Goal: Task Accomplishment & Management: Use online tool/utility

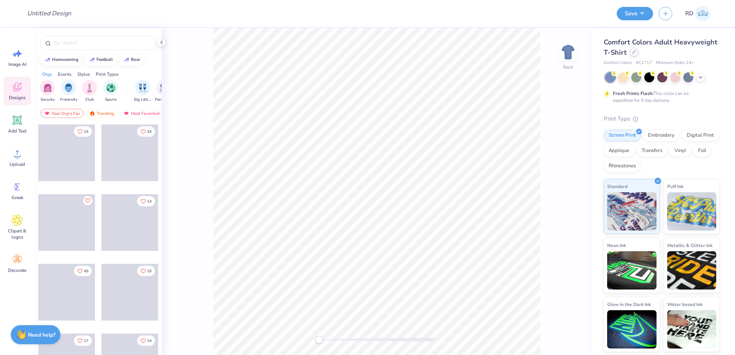
click at [636, 54] on div at bounding box center [634, 52] width 8 height 8
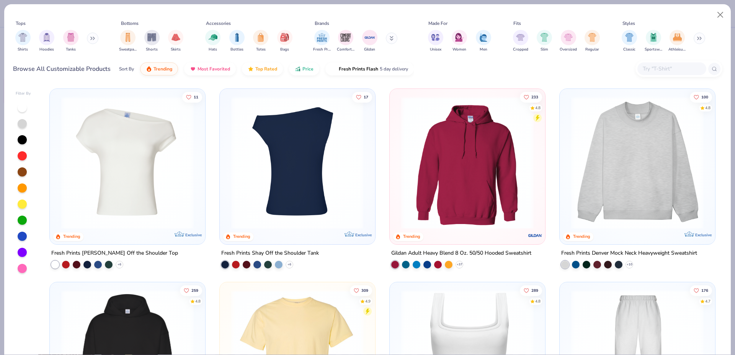
click at [300, 162] on img at bounding box center [297, 162] width 140 height 132
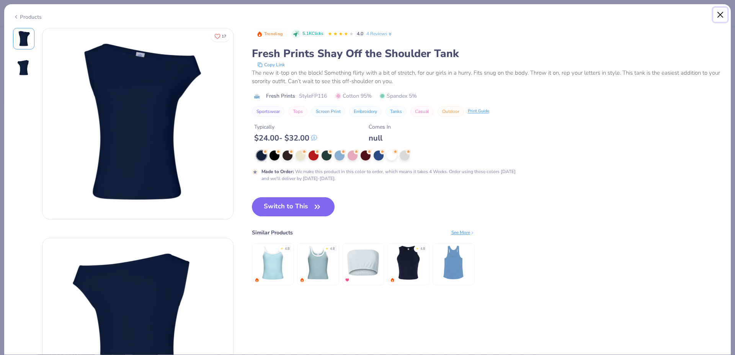
click at [721, 13] on button "Close" at bounding box center [720, 15] width 15 height 15
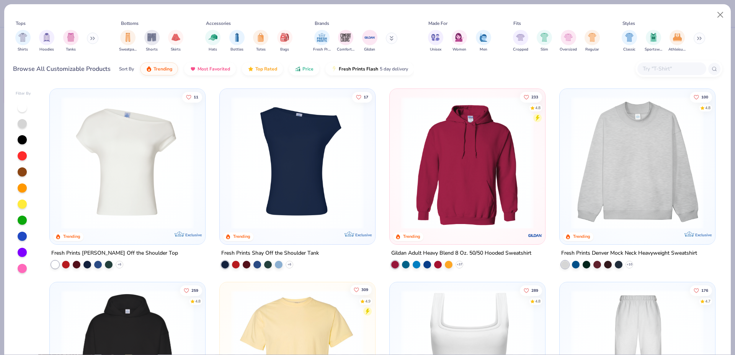
scroll to position [202, 0]
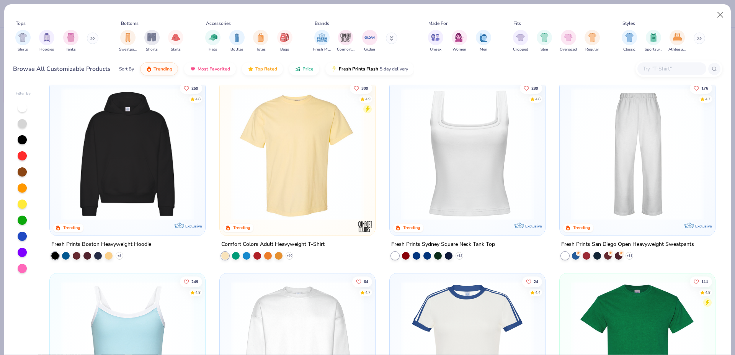
click at [120, 145] on img at bounding box center [127, 154] width 140 height 132
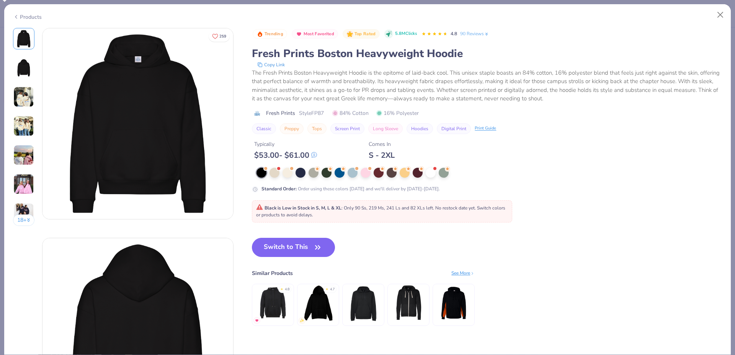
drag, startPoint x: 292, startPoint y: 169, endPoint x: 283, endPoint y: 230, distance: 62.0
click at [291, 169] on span at bounding box center [291, 168] width 4 height 4
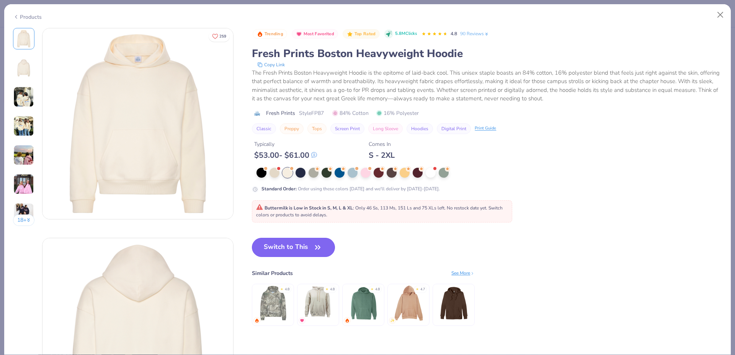
click at [294, 246] on button "Switch to This" at bounding box center [293, 247] width 83 height 19
click at [304, 247] on button "Switch to This" at bounding box center [293, 247] width 83 height 19
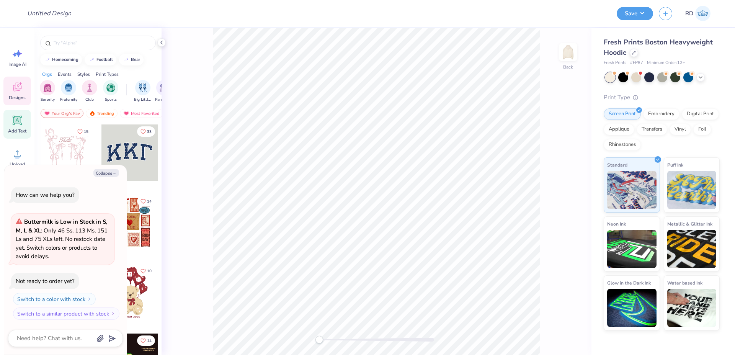
click at [17, 122] on icon at bounding box center [17, 120] width 7 height 7
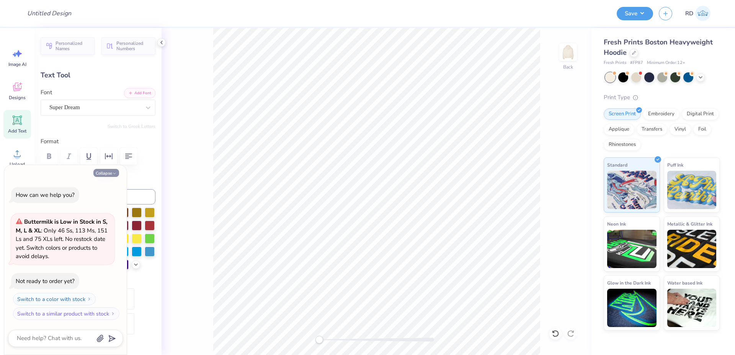
click at [106, 171] on button "Collapse" at bounding box center [106, 173] width 26 height 8
type textarea "x"
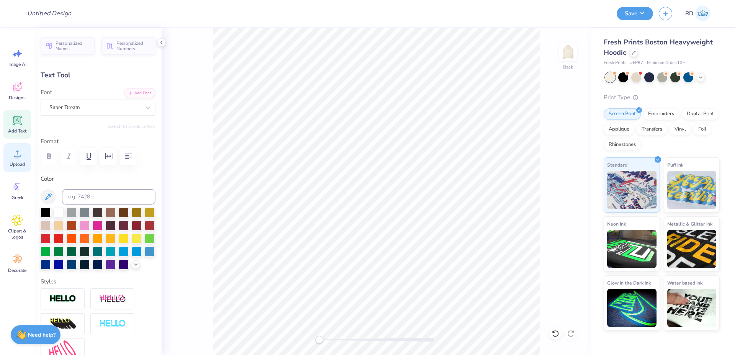
click at [18, 154] on icon at bounding box center [16, 153] width 11 height 11
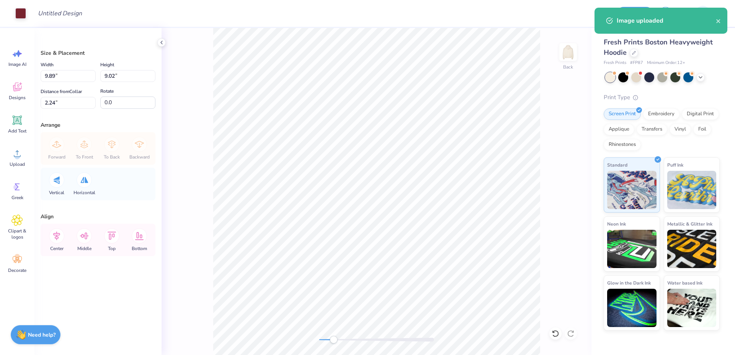
drag, startPoint x: 324, startPoint y: 339, endPoint x: 333, endPoint y: 342, distance: 9.9
click at [333, 341] on div at bounding box center [376, 340] width 115 height 4
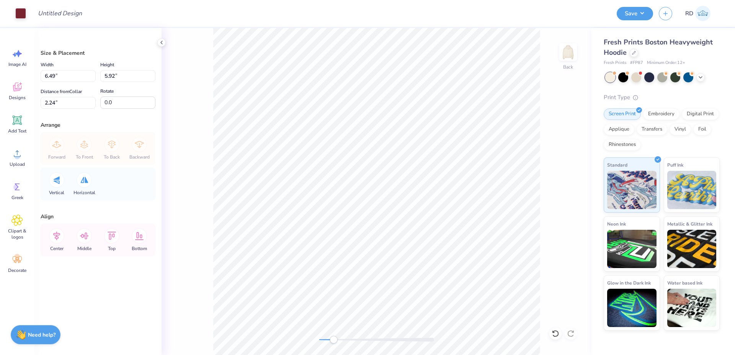
type input "6.49"
type input "5.92"
click at [21, 125] on icon at bounding box center [17, 120] width 9 height 9
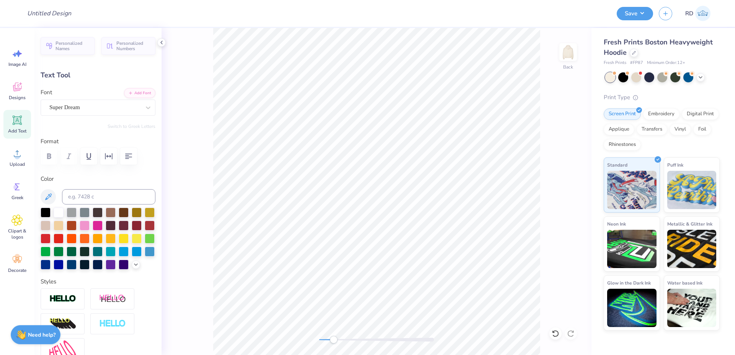
scroll to position [0, 2]
type textarea "PHI PSI"
click at [132, 92] on button "Add Font" at bounding box center [139, 92] width 31 height 10
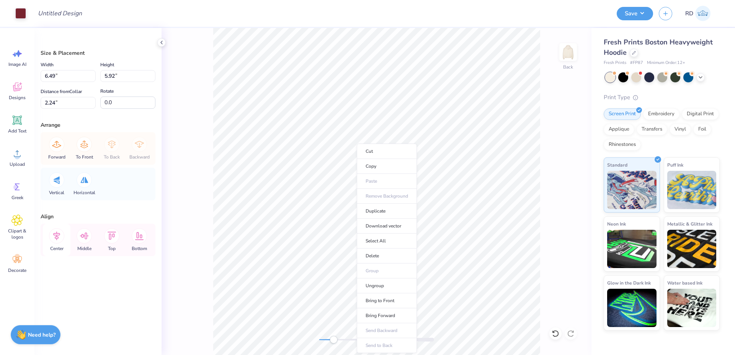
click at [59, 240] on icon at bounding box center [56, 235] width 15 height 15
click at [56, 242] on icon at bounding box center [56, 235] width 15 height 15
click at [398, 268] on li "Ungroup" at bounding box center [402, 266] width 60 height 15
click at [64, 77] on input "3.70" at bounding box center [68, 76] width 55 height 12
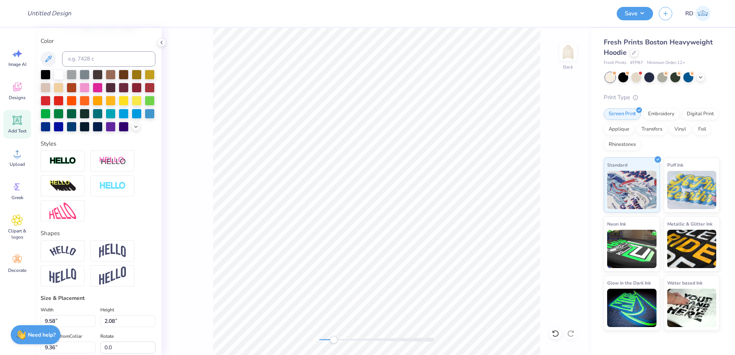
scroll to position [276, 0]
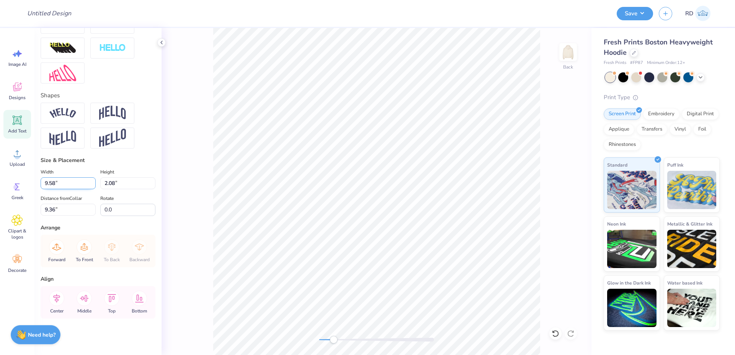
click at [68, 189] on input "9.58" at bounding box center [68, 183] width 55 height 12
paste input "3.70"
type input "3.70"
type input "0.80"
type input "10.00"
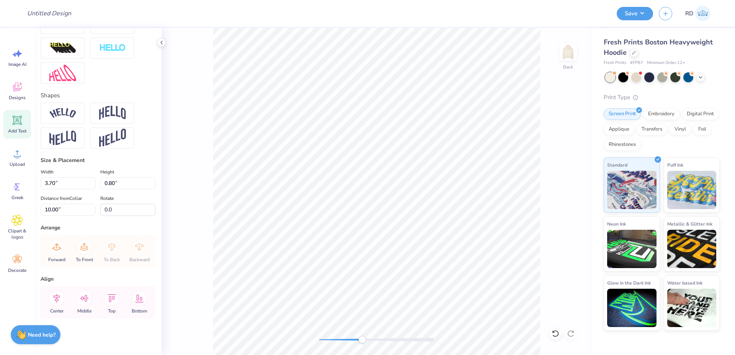
click at [369, 344] on div "Back" at bounding box center [377, 191] width 430 height 327
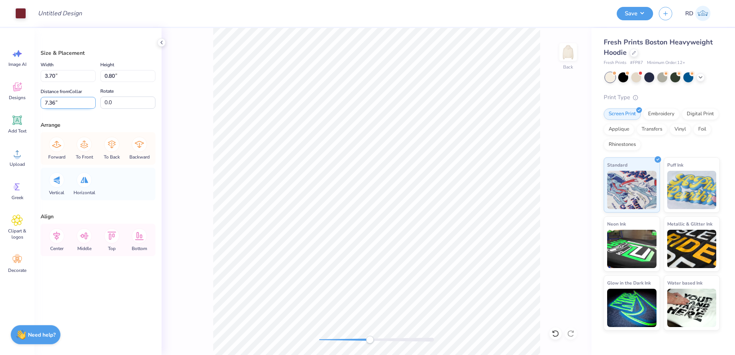
click at [63, 103] on input "7.36" at bounding box center [68, 103] width 55 height 12
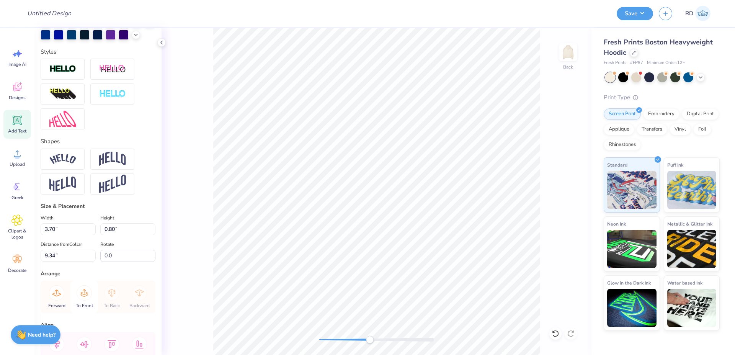
scroll to position [292, 0]
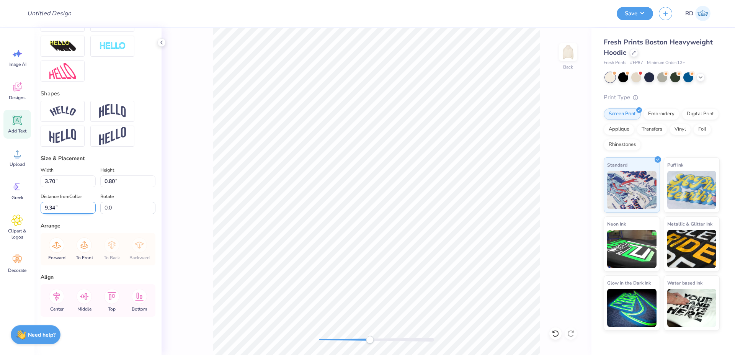
click at [69, 206] on input "9.34" at bounding box center [68, 208] width 55 height 12
paste input "7.36"
type input "7.36"
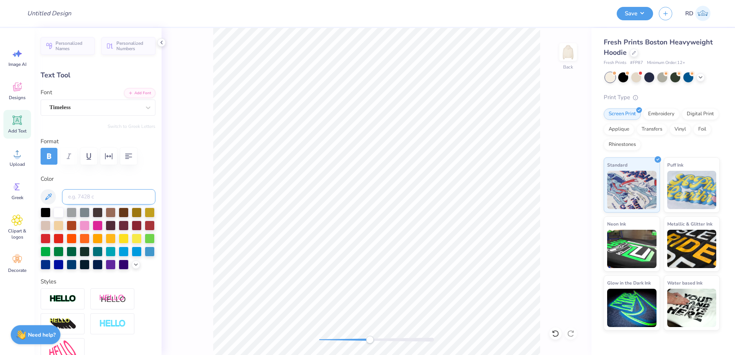
click at [66, 194] on input at bounding box center [108, 196] width 93 height 15
type input "188"
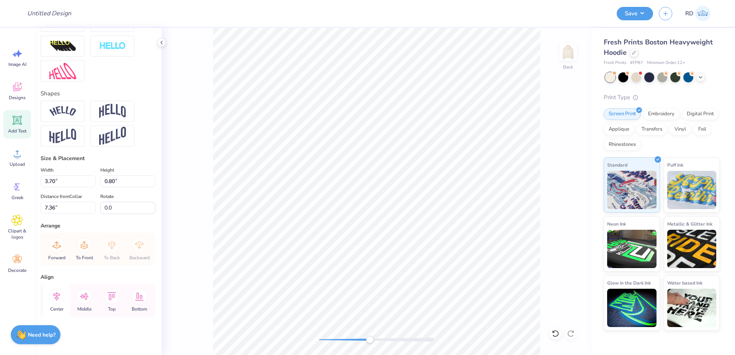
click at [59, 298] on icon at bounding box center [56, 296] width 15 height 15
drag, startPoint x: 350, startPoint y: 341, endPoint x: 333, endPoint y: 341, distance: 17.6
click at [333, 341] on div at bounding box center [376, 340] width 115 height 8
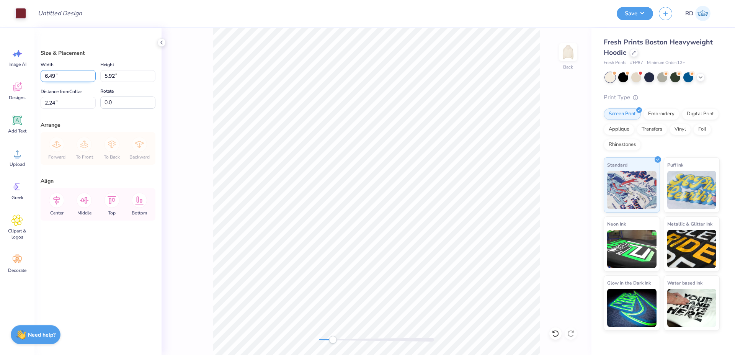
click at [77, 78] on input "6.49" at bounding box center [68, 76] width 55 height 12
type input "3.50"
type input "3.20"
click at [72, 101] on input "3.55" at bounding box center [68, 103] width 55 height 12
type input "3.00"
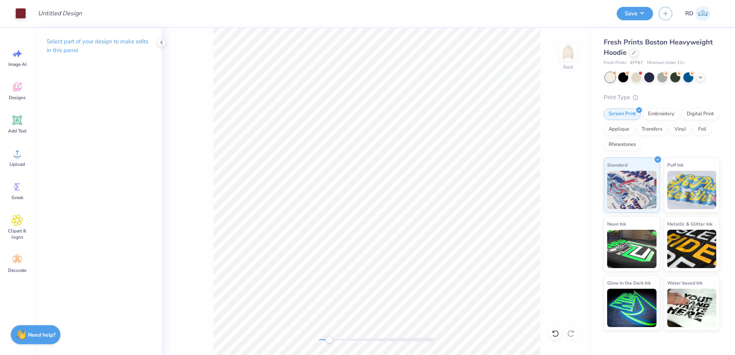
click at [299, 337] on div "Back" at bounding box center [377, 191] width 430 height 327
click at [570, 55] on img at bounding box center [568, 52] width 31 height 31
click at [570, 55] on img at bounding box center [567, 51] width 15 height 15
click at [567, 55] on img at bounding box center [568, 52] width 31 height 31
click at [24, 163] on span "Upload" at bounding box center [17, 164] width 15 height 6
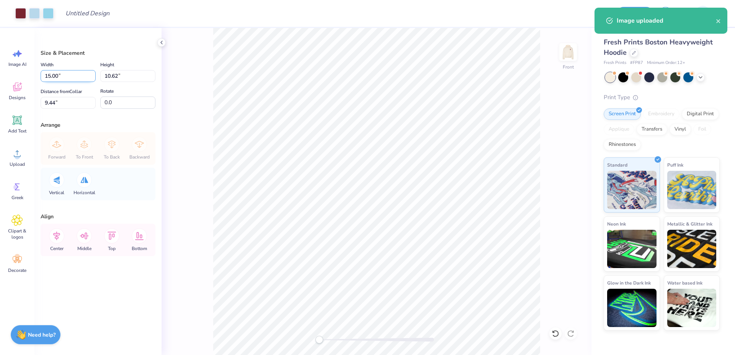
click at [71, 76] on input "15.00" at bounding box center [68, 76] width 55 height 12
type input "12.00"
type input "8.50"
click at [71, 106] on input "10.50" at bounding box center [68, 103] width 55 height 12
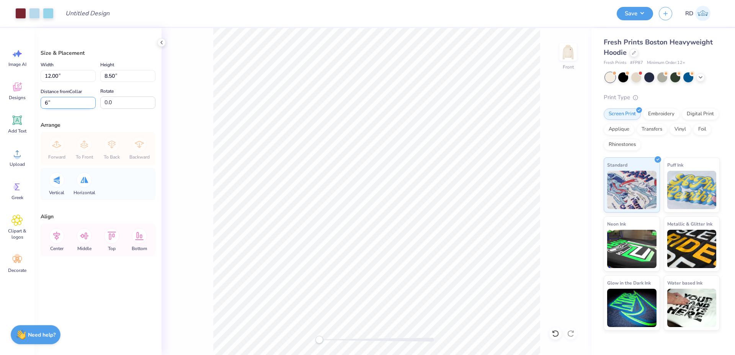
type input "6"
click at [60, 231] on icon at bounding box center [56, 235] width 15 height 15
click at [328, 340] on div at bounding box center [376, 340] width 115 height 4
click at [22, 123] on icon at bounding box center [16, 119] width 11 height 11
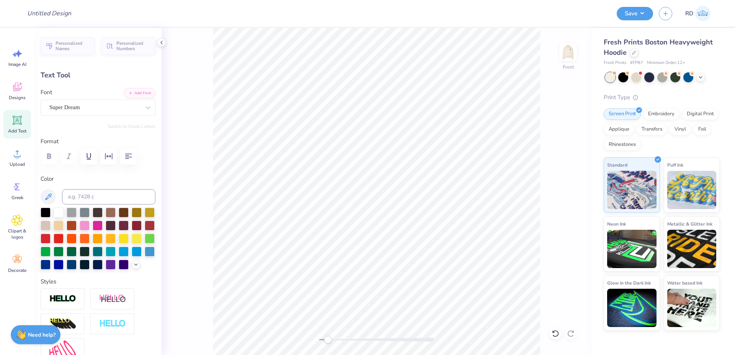
scroll to position [0, 3]
type textarea "DAD'S DAY '25"
click at [112, 106] on div "Super Dream" at bounding box center [95, 107] width 93 height 12
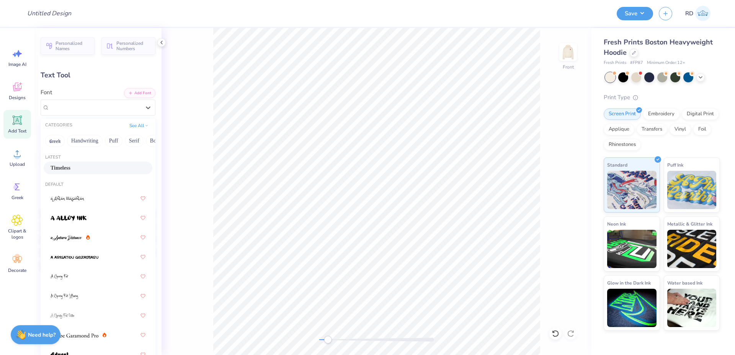
click at [84, 164] on div "Timeless" at bounding box center [98, 168] width 109 height 13
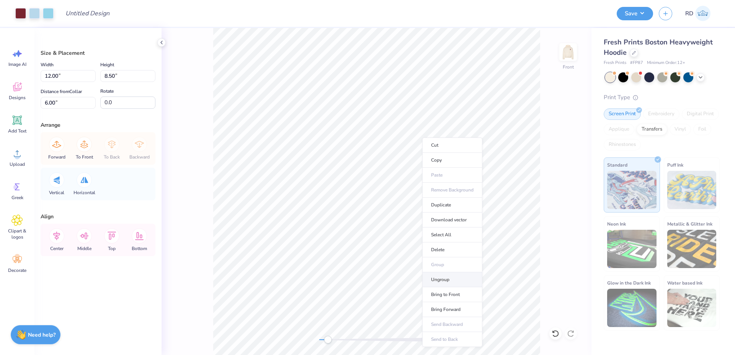
click at [445, 279] on li "Ungroup" at bounding box center [452, 279] width 60 height 15
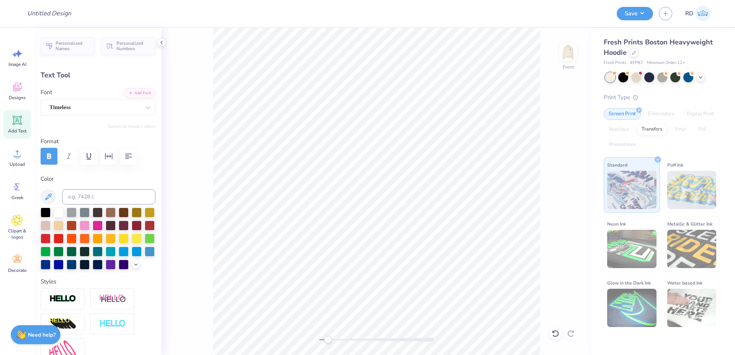
scroll to position [0, 2]
type textarea "DAD'S DAY '25"
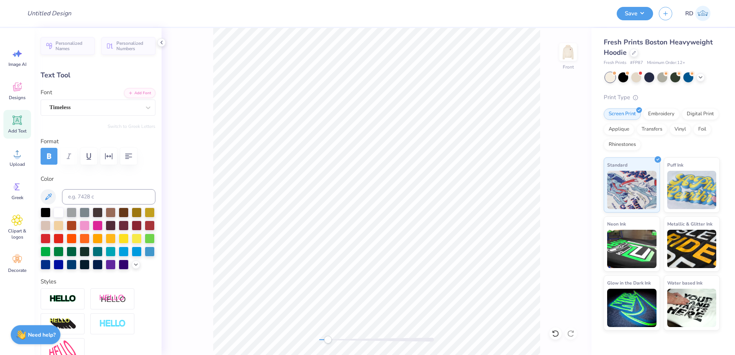
type input "7.00"
type input "0.77"
click at [400, 302] on li "Bring to Front" at bounding box center [395, 300] width 60 height 15
drag, startPoint x: 332, startPoint y: 339, endPoint x: 371, endPoint y: 337, distance: 39.1
click at [359, 337] on div "Accessibility label" at bounding box center [355, 340] width 8 height 8
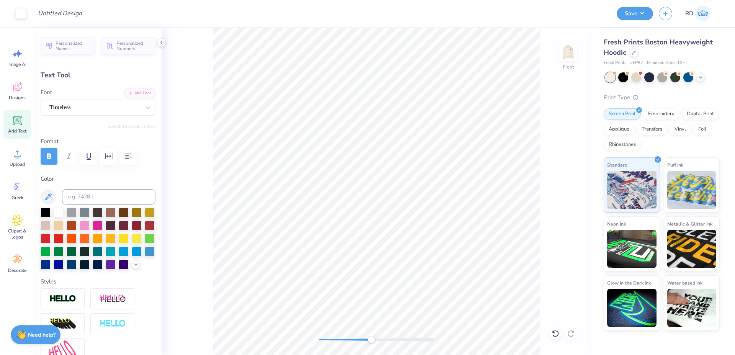
type input "6.00"
type input "7.64"
type input "0.84"
drag, startPoint x: 357, startPoint y: 340, endPoint x: 339, endPoint y: 336, distance: 18.8
click at [339, 339] on div at bounding box center [376, 340] width 115 height 4
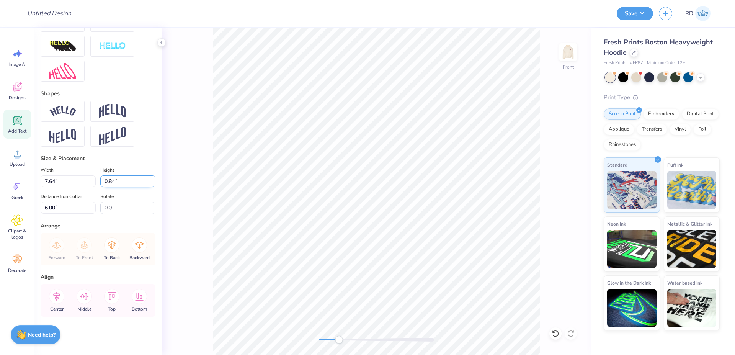
scroll to position [292, 0]
click at [54, 291] on icon at bounding box center [56, 296] width 15 height 15
click at [419, 175] on li "Duplicate" at bounding box center [424, 176] width 60 height 15
type input "7.00"
type textarea "EST."
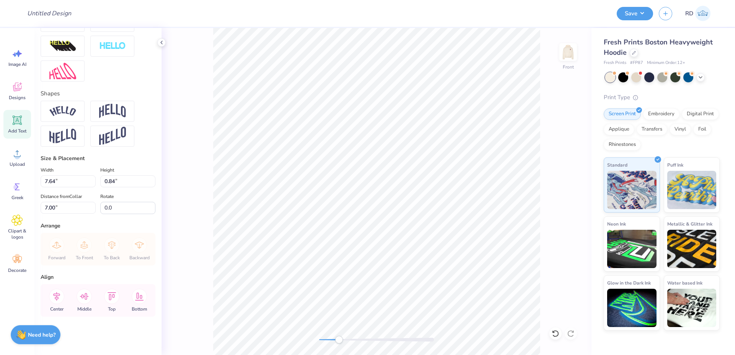
scroll to position [0, 1]
type input "2.16"
click at [311, 214] on li "Duplicate" at bounding box center [318, 211] width 60 height 15
type input "12.89"
type textarea "1852"
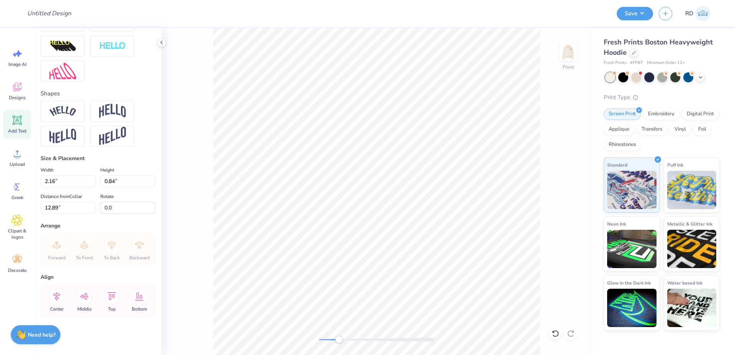
scroll to position [0, 2]
type input "2.23"
type input "15.66"
click at [14, 120] on icon at bounding box center [17, 120] width 7 height 7
type input "7.22"
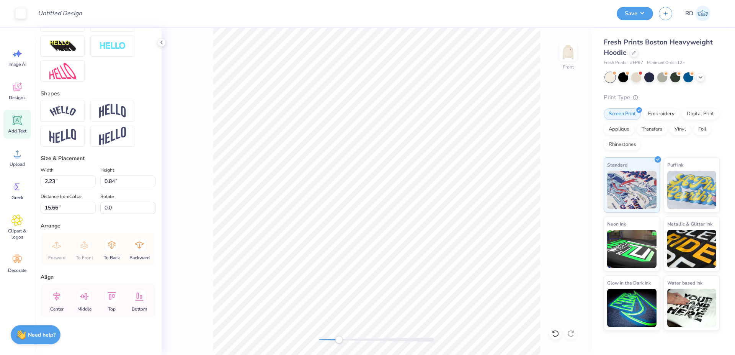
type input "2.09"
type input "13.71"
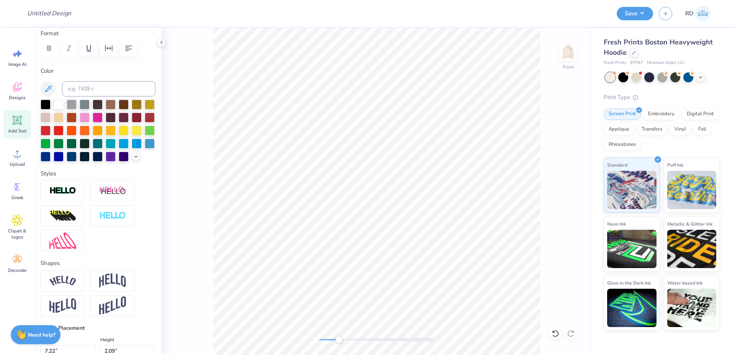
scroll to position [0, 0]
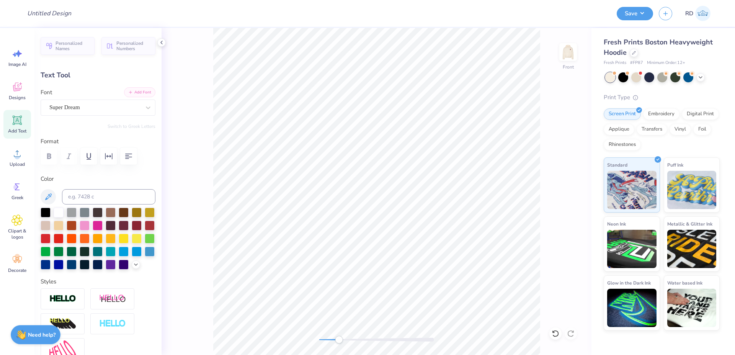
type textarea "PHI PSI"
click at [129, 90] on button "Add Font" at bounding box center [139, 92] width 31 height 10
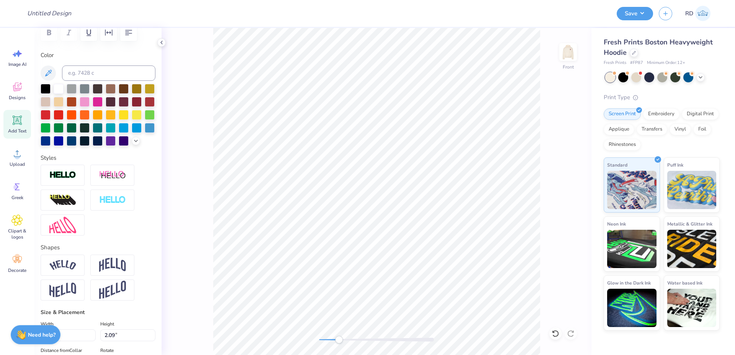
scroll to position [138, 0]
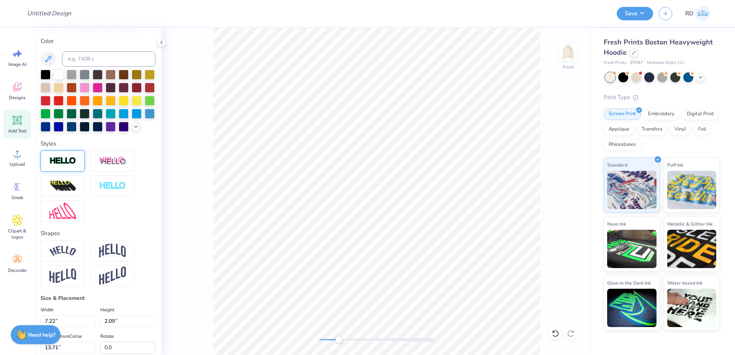
click at [70, 165] on img at bounding box center [62, 161] width 27 height 9
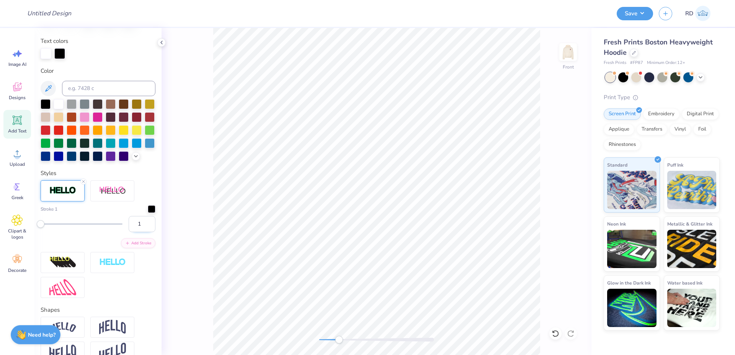
drag, startPoint x: 132, startPoint y: 237, endPoint x: 143, endPoint y: 240, distance: 11.5
click at [143, 232] on input "1" at bounding box center [142, 224] width 27 height 16
type input "2"
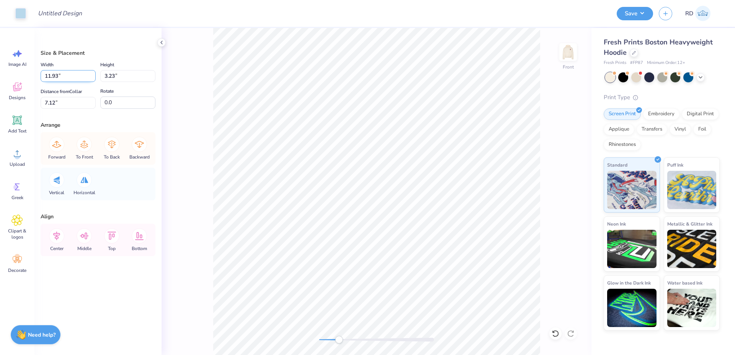
click at [68, 71] on input "11.93" at bounding box center [68, 76] width 55 height 12
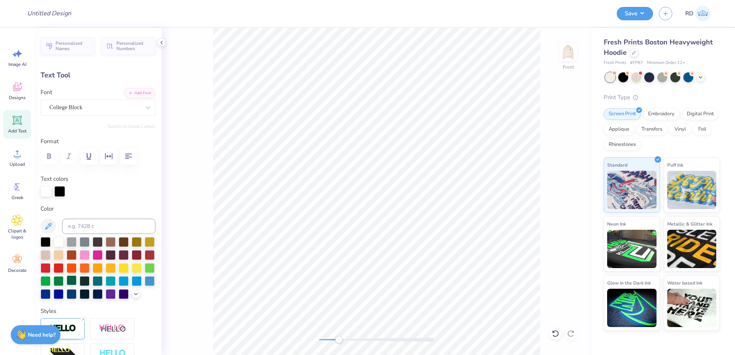
scroll to position [184, 0]
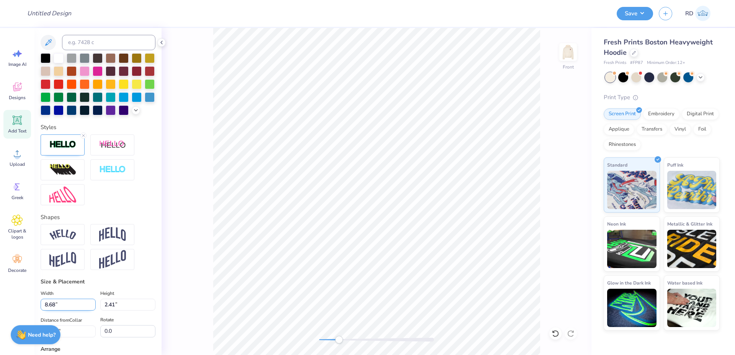
click at [70, 310] on input "8.68" at bounding box center [68, 305] width 55 height 12
type input "12.00"
type input "3.33"
type input "14.65"
click at [62, 149] on img at bounding box center [62, 144] width 27 height 9
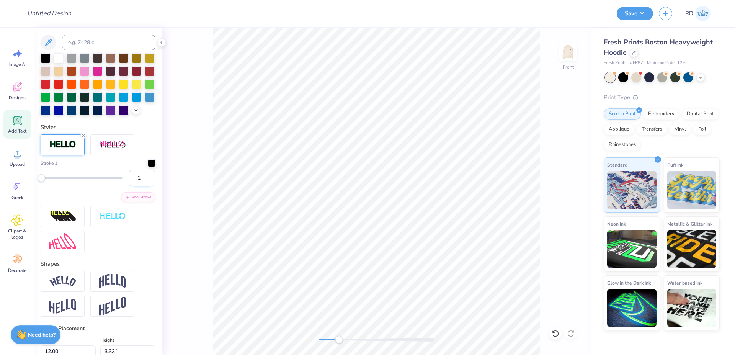
click at [135, 186] on input "2" at bounding box center [142, 178] width 27 height 16
type input "1"
type input "11.95"
type input "3.27"
type input "14.36"
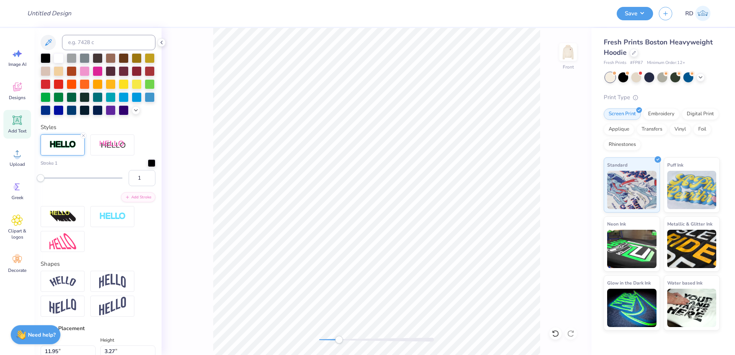
drag, startPoint x: 136, startPoint y: 191, endPoint x: 93, endPoint y: 192, distance: 43.3
click at [129, 186] on input "1" at bounding box center [142, 178] width 27 height 16
type input "2"
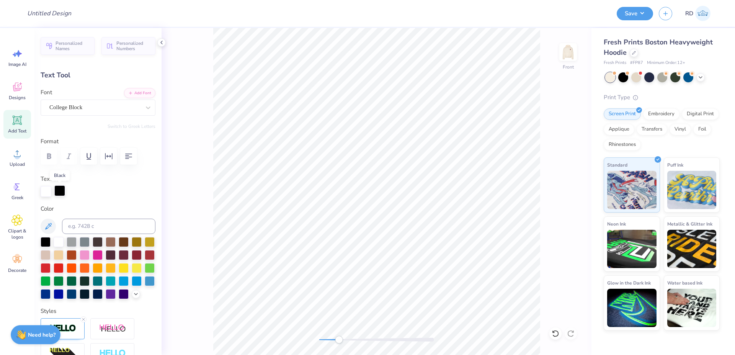
click at [60, 189] on div at bounding box center [59, 190] width 11 height 11
click at [82, 225] on input at bounding box center [108, 226] width 93 height 15
type input "188"
click at [41, 192] on div at bounding box center [46, 190] width 11 height 11
click at [111, 236] on div "Color" at bounding box center [98, 251] width 115 height 95
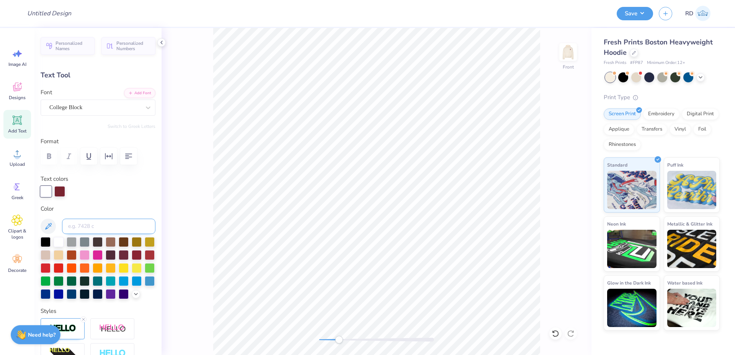
click at [130, 232] on input at bounding box center [108, 226] width 93 height 15
type input "290"
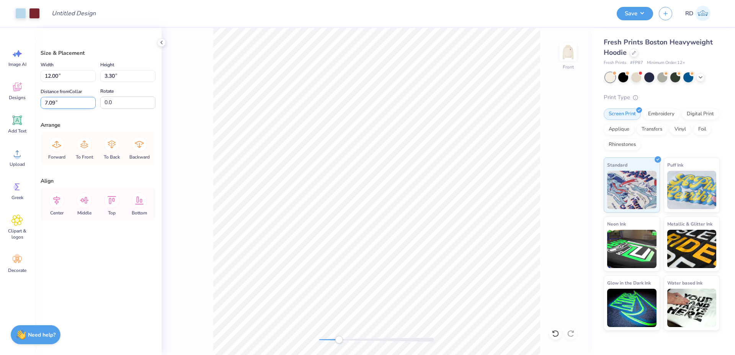
click at [69, 101] on input "7.09" at bounding box center [68, 103] width 55 height 12
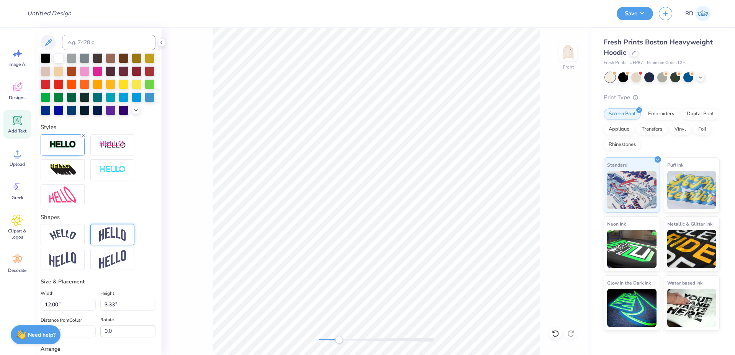
scroll to position [321, 0]
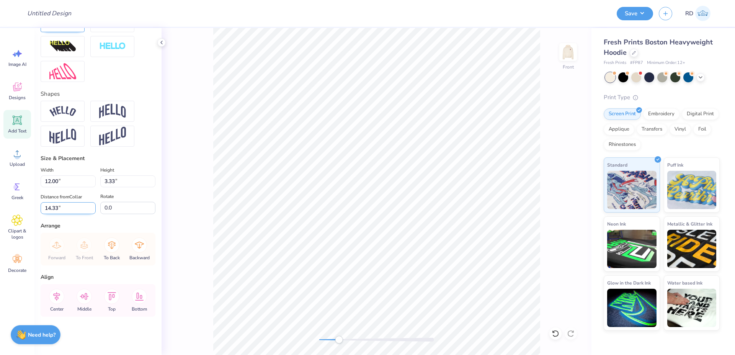
click at [63, 209] on input "14.33" at bounding box center [68, 208] width 55 height 12
paste input "7.09"
type input "7.09"
click at [507, 331] on li "Send to Back" at bounding box center [510, 330] width 60 height 15
type input "2.23"
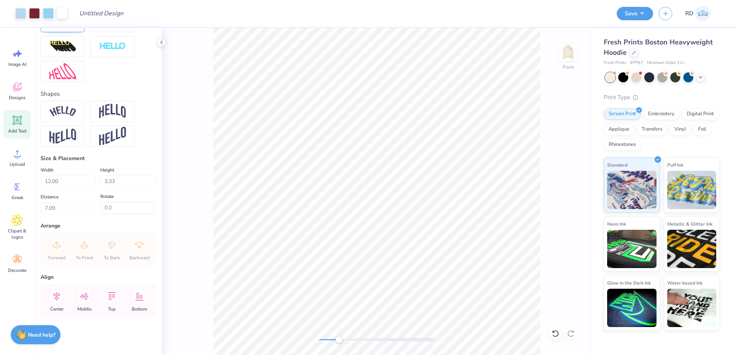
type input "0.84"
type input "11.89"
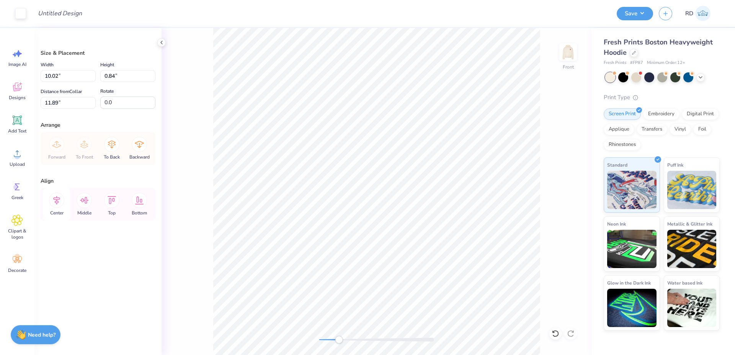
click at [55, 203] on icon at bounding box center [56, 200] width 7 height 9
type input "16.28"
type input "6.73"
type input "6.00"
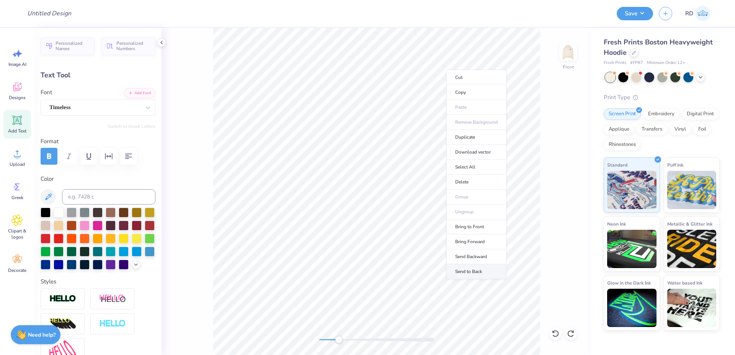
click at [480, 268] on li "Send to Back" at bounding box center [476, 271] width 60 height 15
click at [99, 197] on input at bounding box center [108, 196] width 93 height 15
type input "188"
type input "2.16"
click at [91, 190] on input at bounding box center [108, 196] width 93 height 15
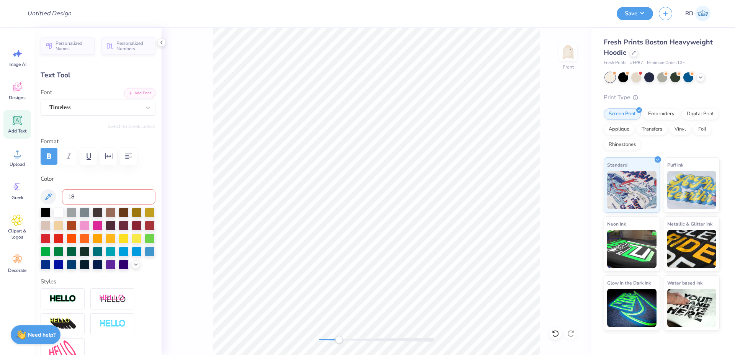
type input "188"
type input "7.64"
type input "6.00"
click at [123, 197] on input at bounding box center [108, 196] width 93 height 15
type input "188"
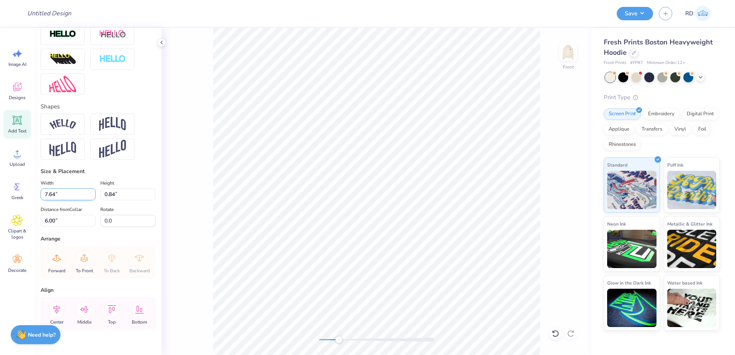
scroll to position [292, 0]
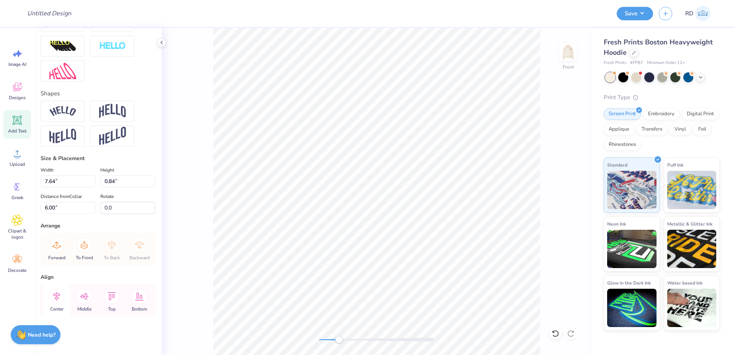
click at [62, 290] on div "Center" at bounding box center [57, 300] width 28 height 33
click at [325, 341] on div at bounding box center [376, 340] width 115 height 4
click at [208, 55] on div "Front" at bounding box center [377, 191] width 430 height 327
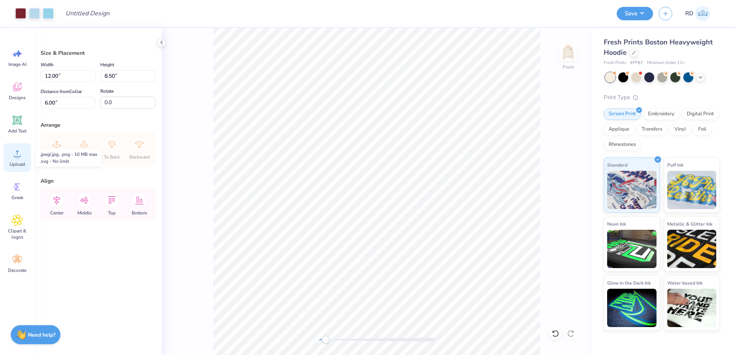
click at [15, 161] on div "Upload" at bounding box center [17, 157] width 28 height 29
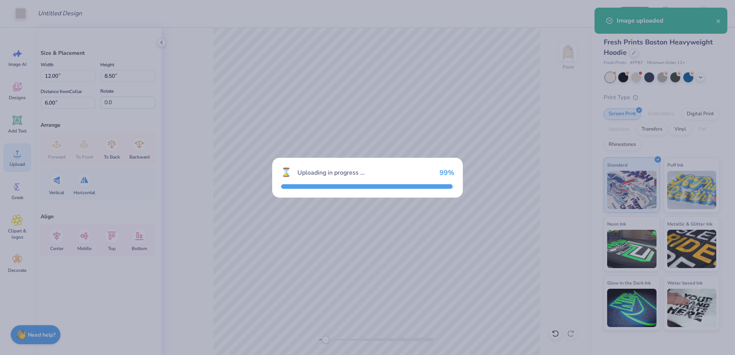
type input "15.00"
type input "10.62"
type input "9.44"
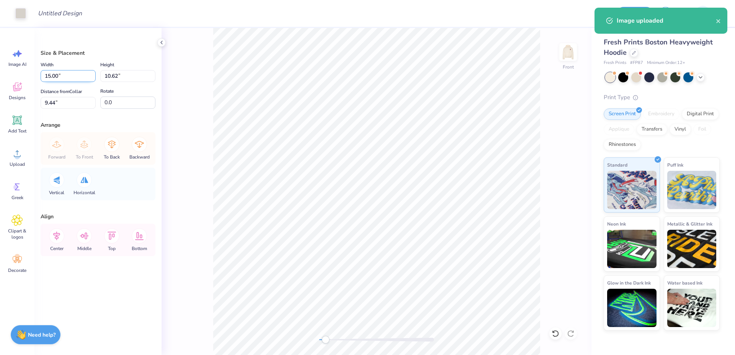
click at [67, 78] on input "15.00" at bounding box center [68, 76] width 55 height 12
type input "12.00"
type input "8.50"
type input "10.50"
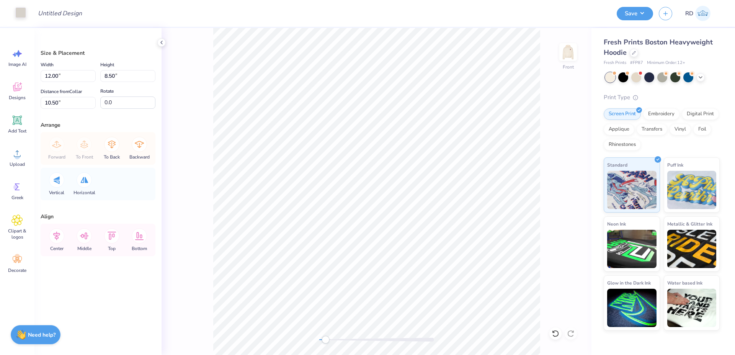
click at [23, 10] on div at bounding box center [20, 12] width 11 height 11
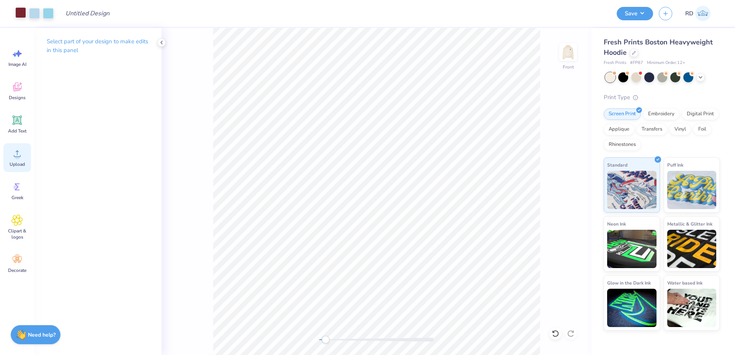
click at [23, 152] on div "Upload" at bounding box center [17, 157] width 28 height 29
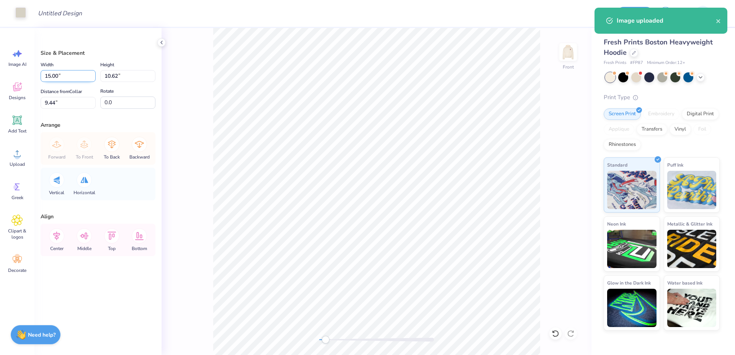
click at [80, 76] on input "15.00" at bounding box center [68, 76] width 55 height 12
type input "12.00"
type input "8.50"
click at [73, 96] on div "Distance from Collar 10.50 10.50 "" at bounding box center [68, 98] width 55 height 22
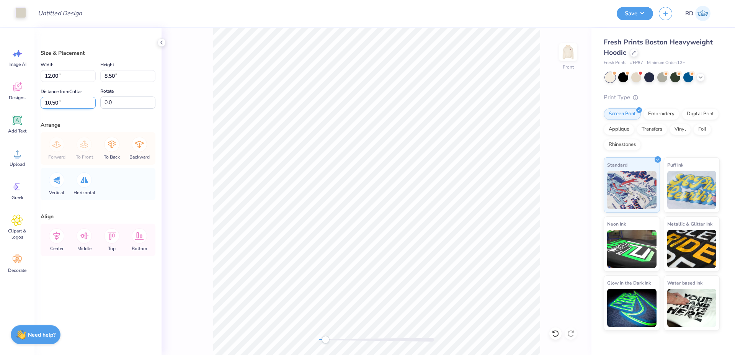
click at [67, 101] on input "10.50" at bounding box center [68, 103] width 55 height 12
type input "6"
click at [62, 232] on icon at bounding box center [56, 235] width 15 height 15
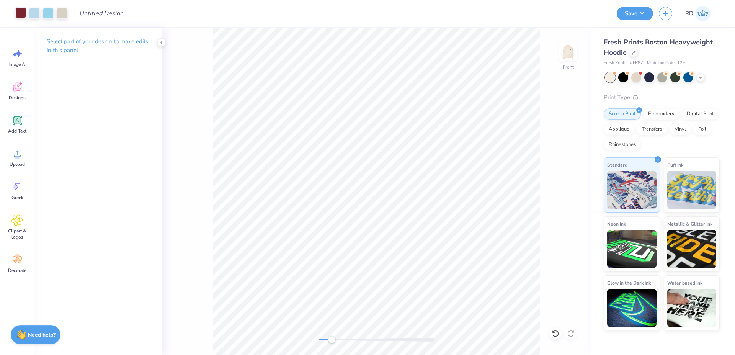
click at [331, 335] on div "Front" at bounding box center [377, 191] width 430 height 327
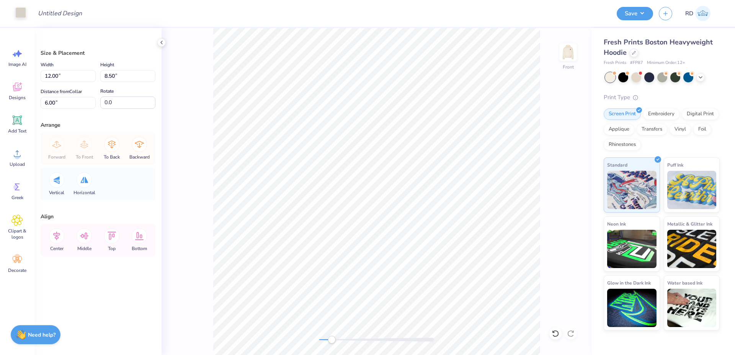
click at [20, 17] on div at bounding box center [20, 12] width 11 height 11
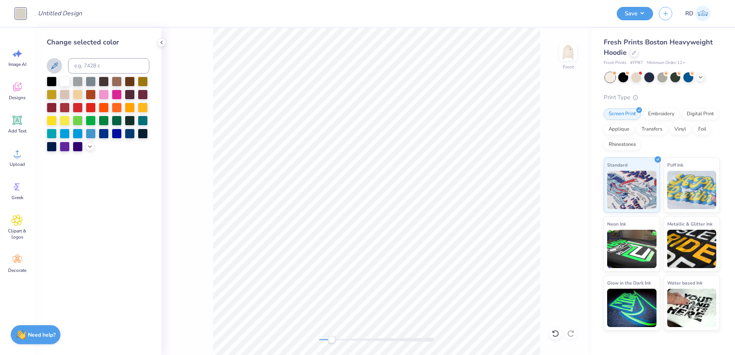
click at [53, 62] on icon at bounding box center [54, 65] width 9 height 9
click at [57, 64] on icon at bounding box center [54, 65] width 9 height 9
click at [24, 11] on div at bounding box center [20, 13] width 11 height 11
click at [50, 61] on button at bounding box center [54, 65] width 15 height 15
click at [55, 68] on icon at bounding box center [54, 65] width 9 height 9
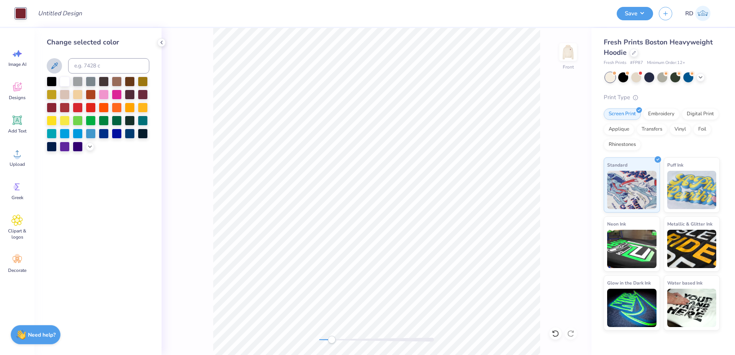
click at [59, 68] on icon at bounding box center [54, 65] width 9 height 9
click at [50, 66] on icon at bounding box center [54, 65] width 9 height 9
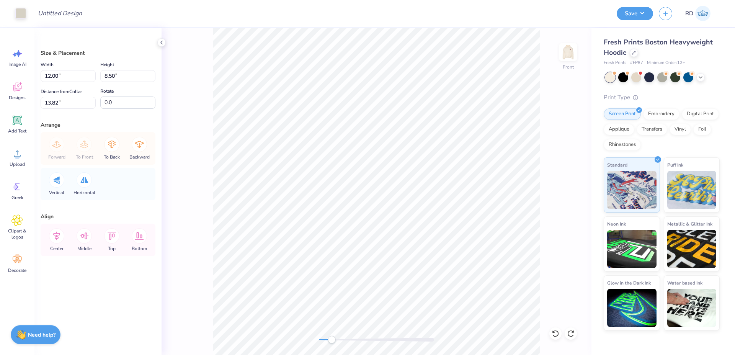
click at [23, 4] on div "Art colors" at bounding box center [13, 13] width 26 height 27
click at [23, 16] on div at bounding box center [20, 12] width 11 height 11
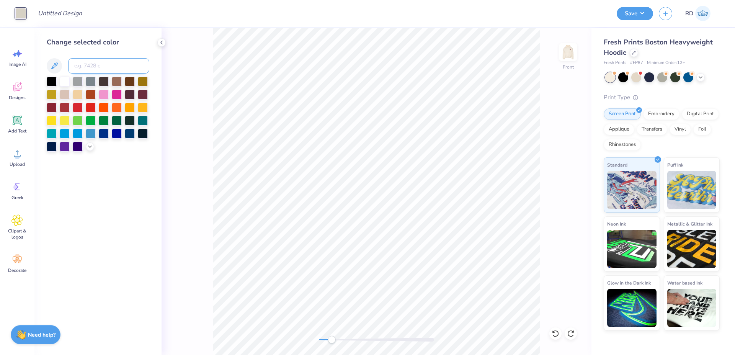
click at [97, 67] on input at bounding box center [108, 65] width 81 height 15
type input "7528"
click at [85, 62] on input at bounding box center [108, 65] width 81 height 15
type input "7526"
click at [96, 67] on input at bounding box center [108, 65] width 81 height 15
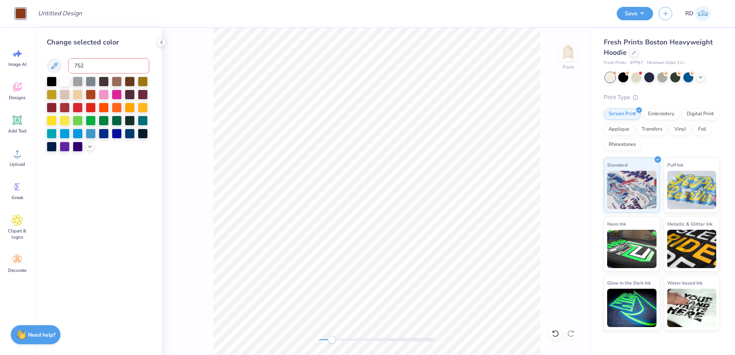
type input "7527"
click at [88, 146] on icon at bounding box center [90, 146] width 6 height 6
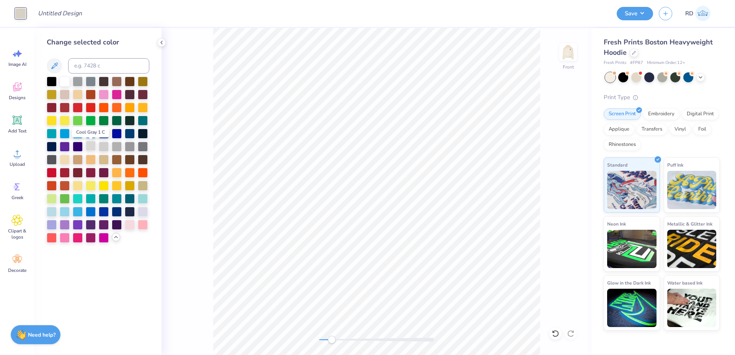
click at [93, 149] on div at bounding box center [91, 146] width 10 height 10
click at [64, 160] on div at bounding box center [65, 159] width 10 height 10
click at [110, 67] on input at bounding box center [108, 65] width 81 height 15
type input "7505"
type input "7506"
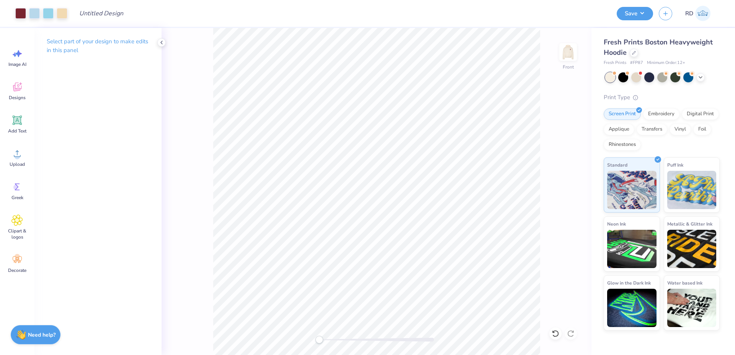
click at [306, 341] on div "Front" at bounding box center [377, 191] width 430 height 327
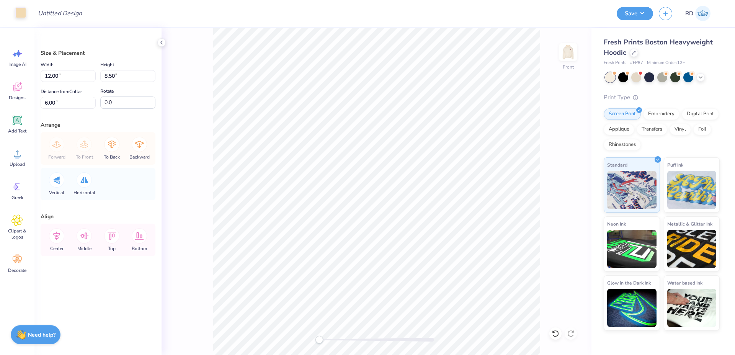
click at [18, 14] on div at bounding box center [20, 12] width 11 height 11
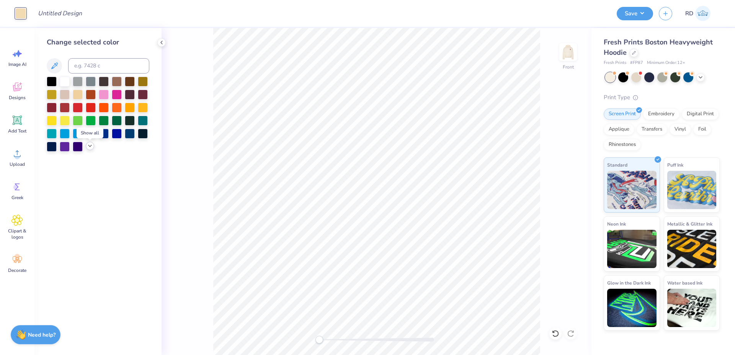
click at [90, 147] on icon at bounding box center [90, 146] width 6 height 6
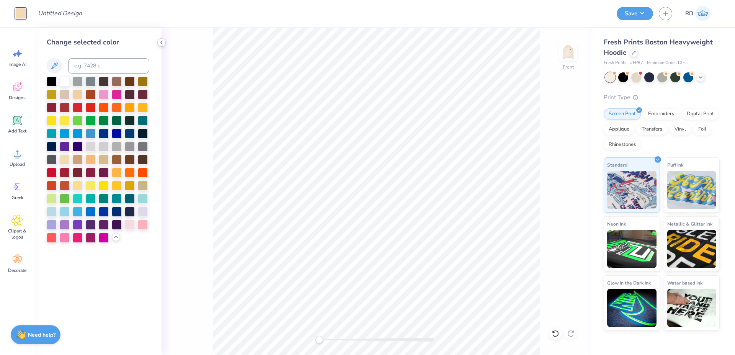
click at [161, 43] on polyline at bounding box center [162, 42] width 2 height 3
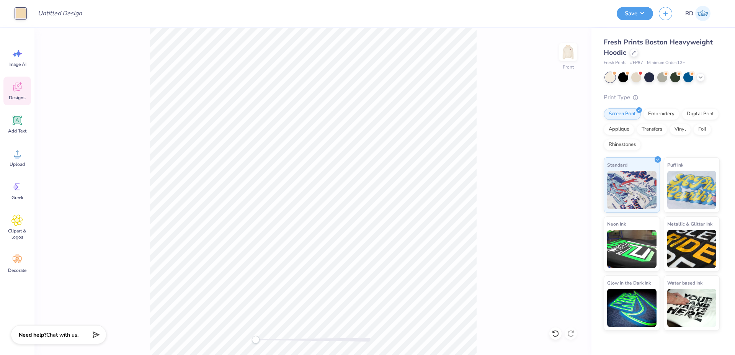
click at [18, 90] on icon at bounding box center [16, 88] width 7 height 6
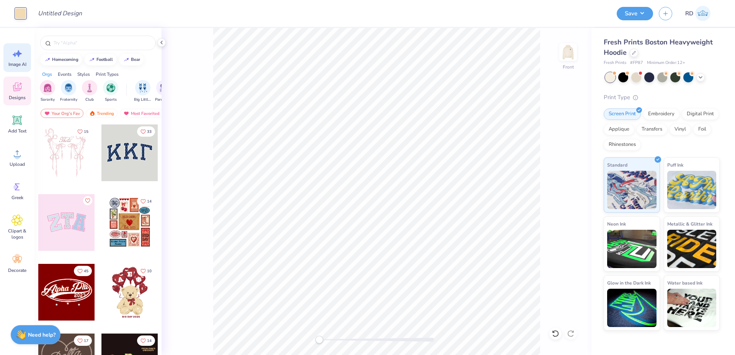
click at [27, 55] on div "Image AI" at bounding box center [17, 57] width 28 height 29
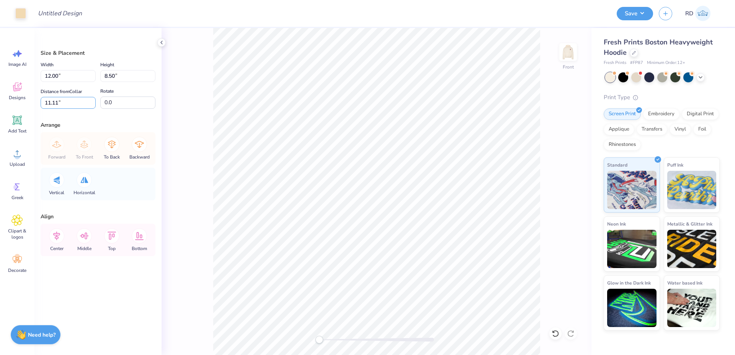
drag, startPoint x: 72, startPoint y: 106, endPoint x: 34, endPoint y: 103, distance: 37.6
click at [41, 103] on input "11.11" at bounding box center [68, 103] width 55 height 12
type input "6"
click at [61, 233] on icon at bounding box center [56, 235] width 15 height 15
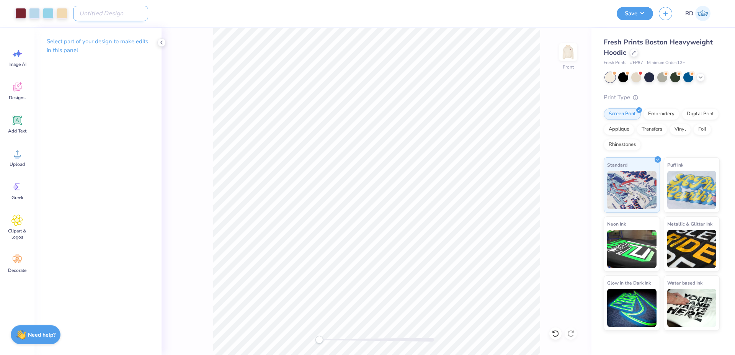
click at [126, 11] on input "Design Title" at bounding box center [110, 13] width 75 height 15
paste input "FPS240575"
type input "FPS240575"
drag, startPoint x: 326, startPoint y: 338, endPoint x: 349, endPoint y: 341, distance: 23.9
click at [349, 341] on div at bounding box center [376, 340] width 115 height 4
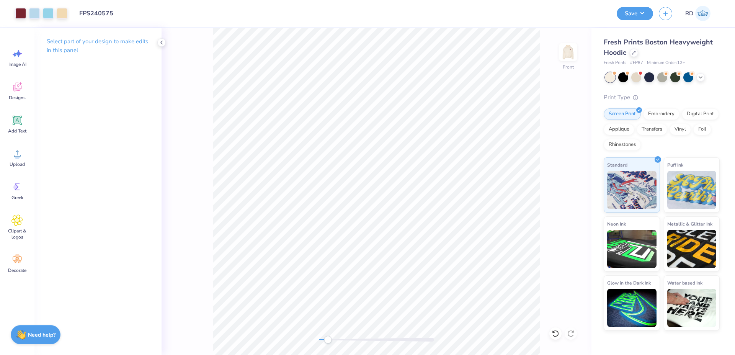
drag, startPoint x: 348, startPoint y: 338, endPoint x: 324, endPoint y: 339, distance: 24.1
click at [324, 339] on div "Accessibility label" at bounding box center [328, 340] width 8 height 8
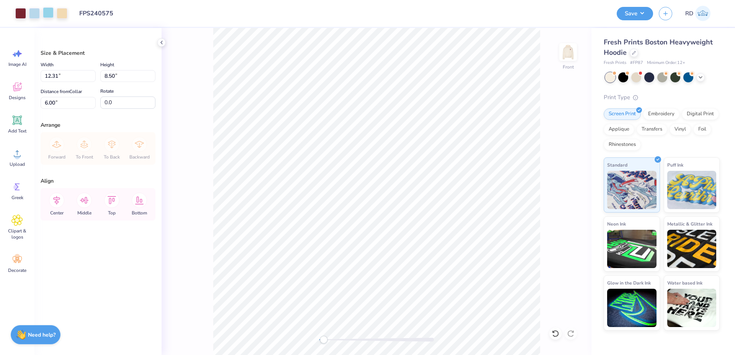
click at [46, 12] on div at bounding box center [48, 12] width 11 height 11
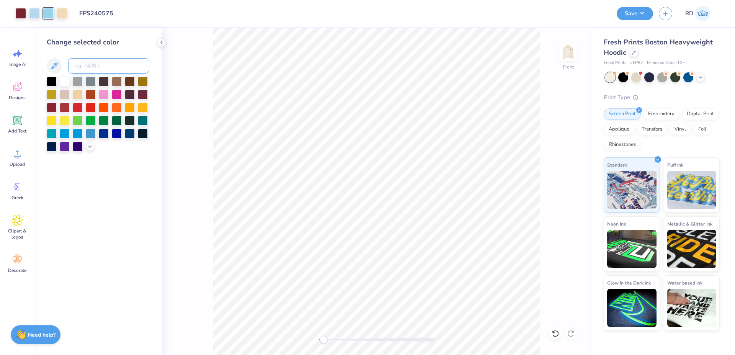
click at [85, 68] on input at bounding box center [108, 65] width 81 height 15
type input "290"
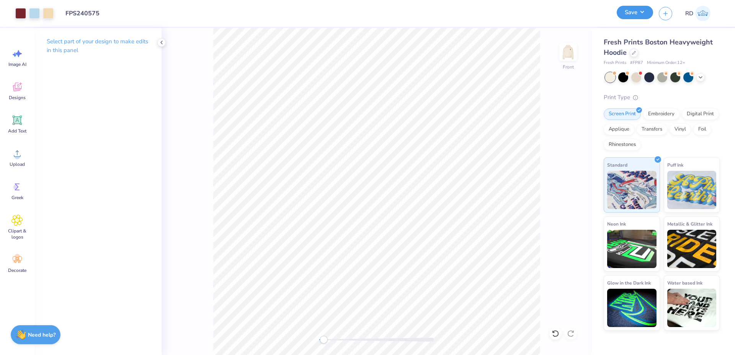
click at [635, 13] on button "Save" at bounding box center [635, 12] width 36 height 13
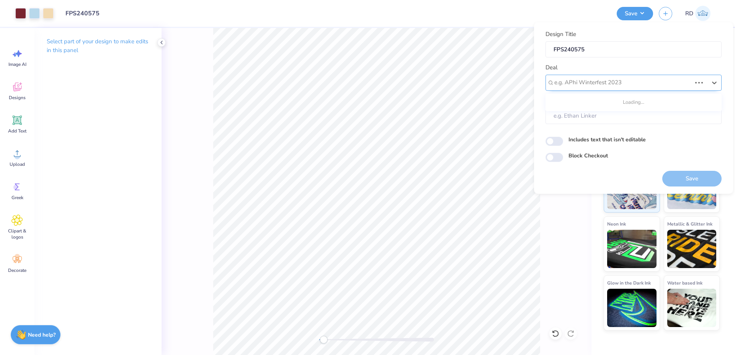
click at [625, 86] on div at bounding box center [622, 82] width 137 height 10
click at [604, 103] on div "Design Tool Gallery" at bounding box center [633, 103] width 170 height 13
type input "gallery"
type input "Design Tool Gallery User"
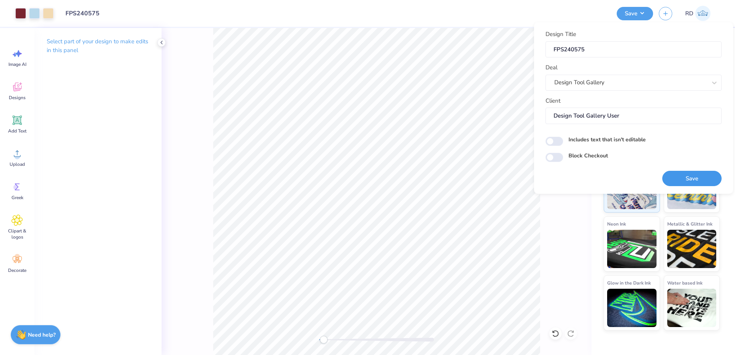
click at [680, 175] on button "Save" at bounding box center [691, 179] width 59 height 16
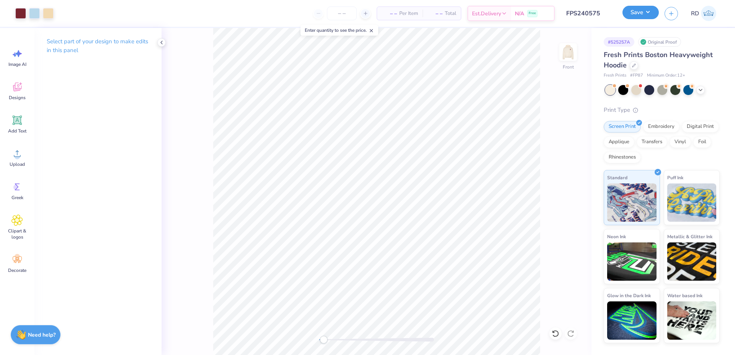
click at [644, 10] on button "Save" at bounding box center [640, 12] width 36 height 13
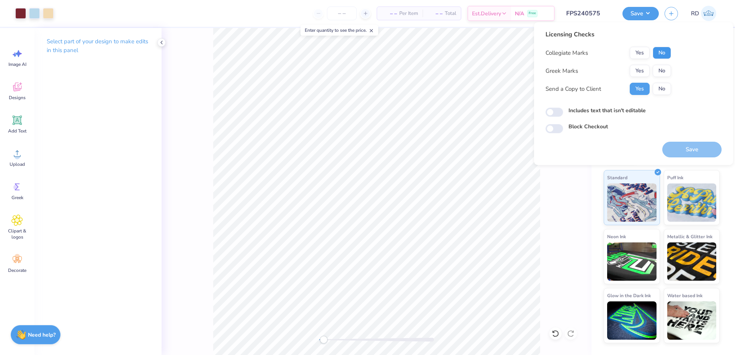
click at [662, 51] on button "No" at bounding box center [662, 53] width 18 height 12
click at [639, 69] on button "Yes" at bounding box center [640, 71] width 20 height 12
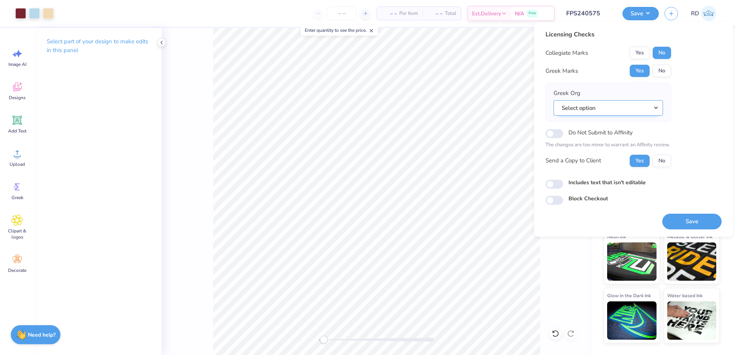
click at [654, 108] on button "Select option" at bounding box center [607, 108] width 109 height 16
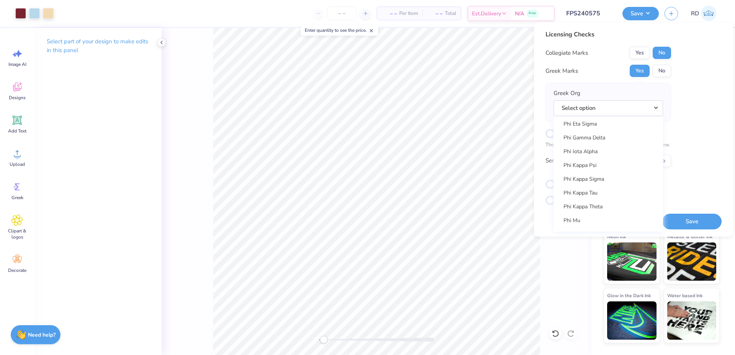
scroll to position [4048, 0]
click at [606, 171] on link "Phi Kappa Psi" at bounding box center [607, 170] width 103 height 13
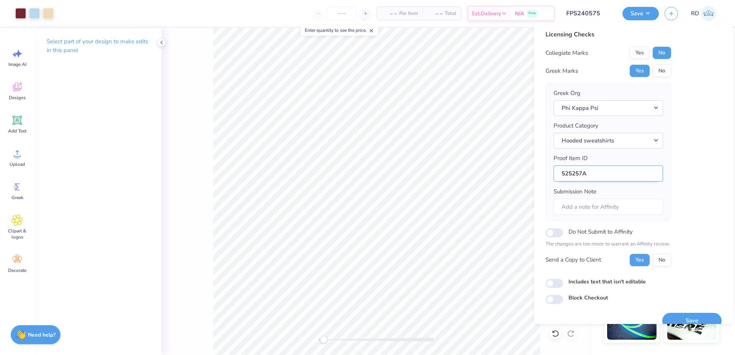
drag, startPoint x: 583, startPoint y: 176, endPoint x: 521, endPoint y: 175, distance: 62.0
click at [553, 175] on input "525257A" at bounding box center [607, 173] width 109 height 16
click at [678, 314] on button "Save" at bounding box center [691, 321] width 59 height 16
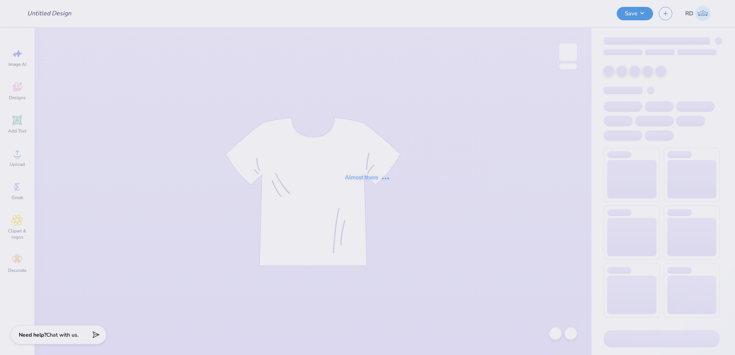
type input "FPS240575"
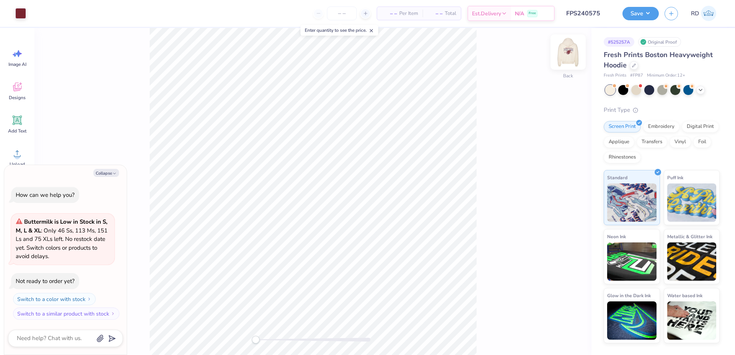
click at [568, 55] on img at bounding box center [568, 52] width 31 height 31
type textarea "x"
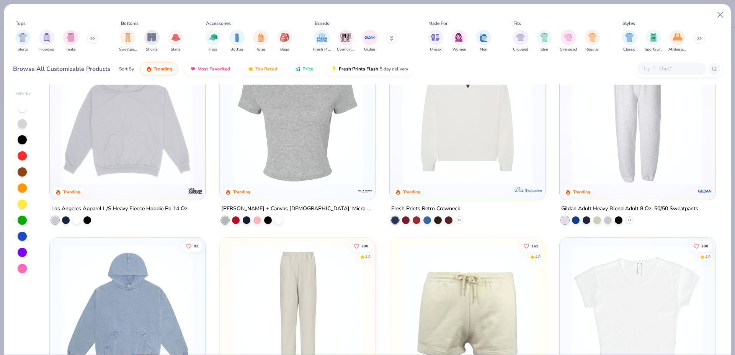
scroll to position [1212, 0]
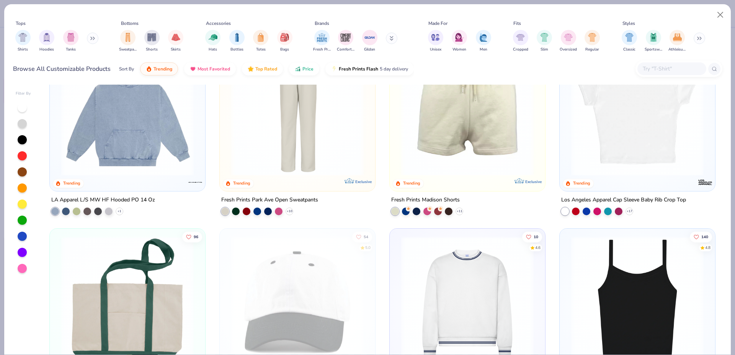
click at [150, 145] on img at bounding box center [127, 109] width 140 height 132
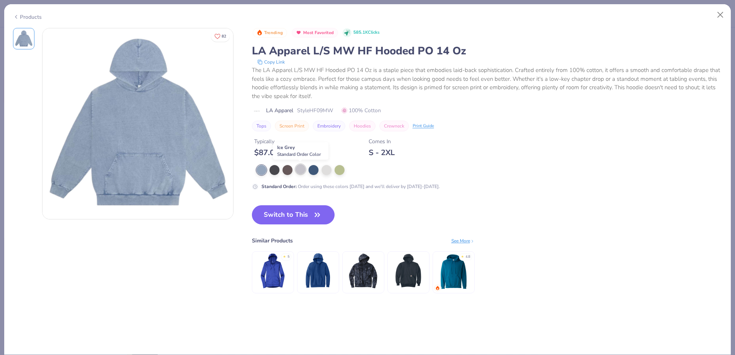
click at [303, 167] on div at bounding box center [300, 169] width 10 height 10
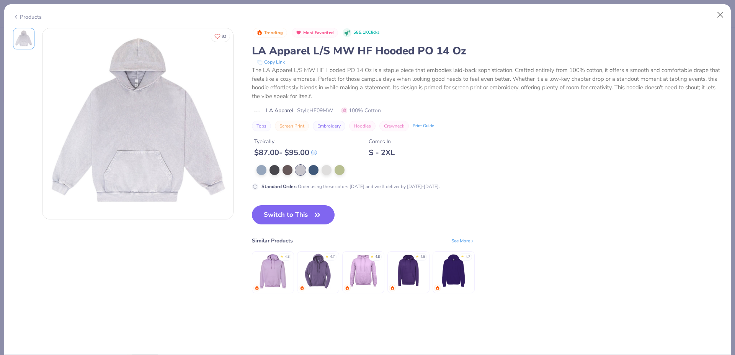
click at [23, 15] on div "Products" at bounding box center [27, 17] width 29 height 8
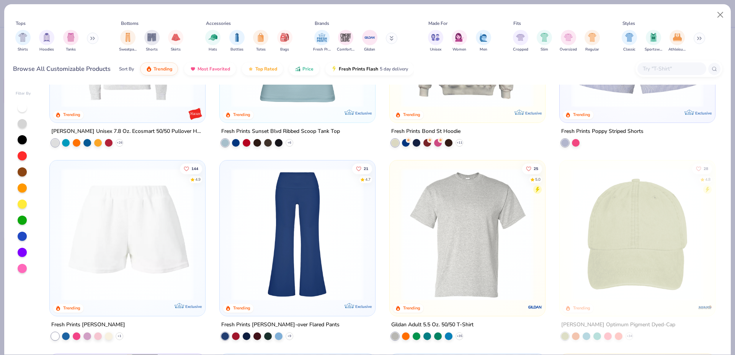
scroll to position [1566, 0]
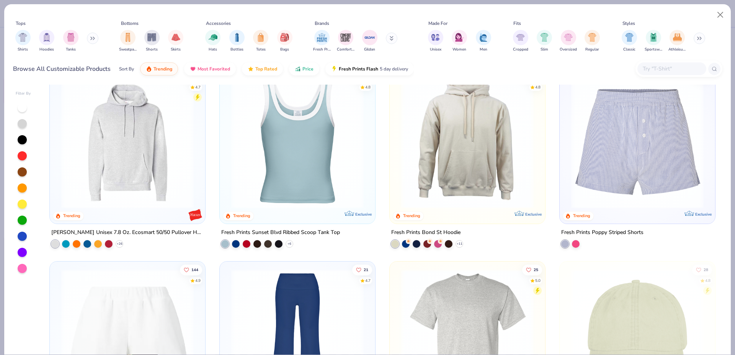
click at [162, 162] on img at bounding box center [127, 142] width 140 height 132
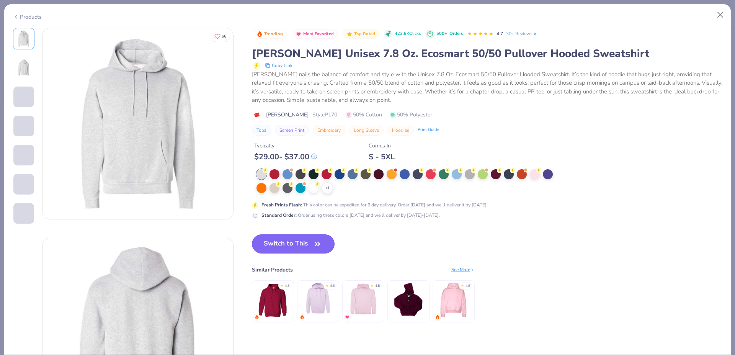
click at [297, 241] on button "Switch to This" at bounding box center [293, 243] width 83 height 19
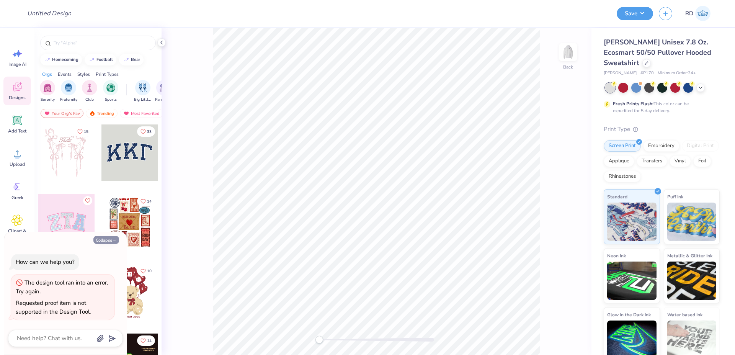
click at [106, 240] on button "Collapse" at bounding box center [106, 240] width 26 height 8
type textarea "x"
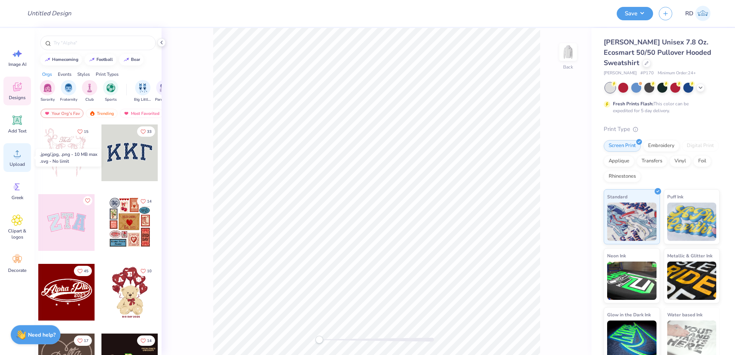
click at [22, 160] on div "Upload" at bounding box center [17, 157] width 28 height 29
click at [23, 154] on div "Upload" at bounding box center [17, 157] width 28 height 29
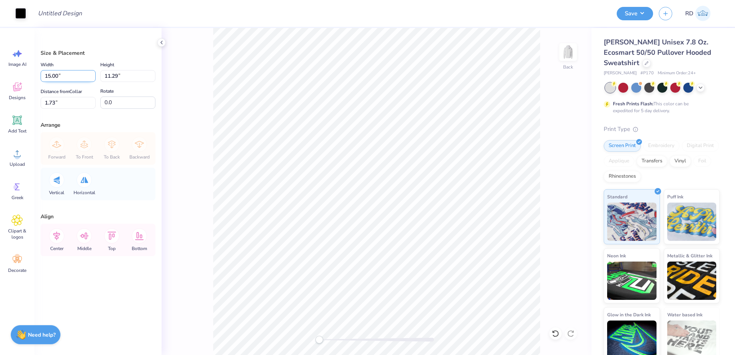
click at [71, 78] on input "15.00" at bounding box center [68, 76] width 55 height 12
type input "12.00"
type input "9.04"
click at [66, 106] on input "2.86" at bounding box center [68, 103] width 55 height 12
type input "3"
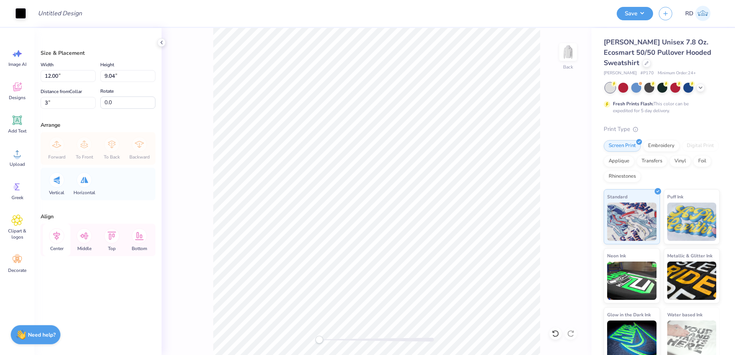
click at [64, 232] on div "Center" at bounding box center [57, 240] width 28 height 33
drag, startPoint x: 326, startPoint y: 339, endPoint x: 335, endPoint y: 336, distance: 9.2
click at [333, 339] on div at bounding box center [376, 340] width 115 height 4
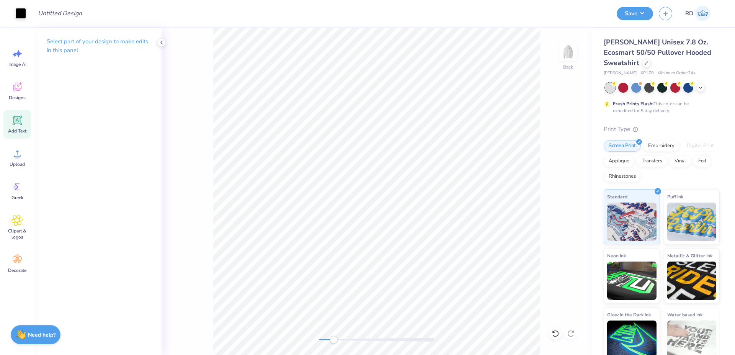
click at [18, 122] on icon at bounding box center [17, 120] width 7 height 7
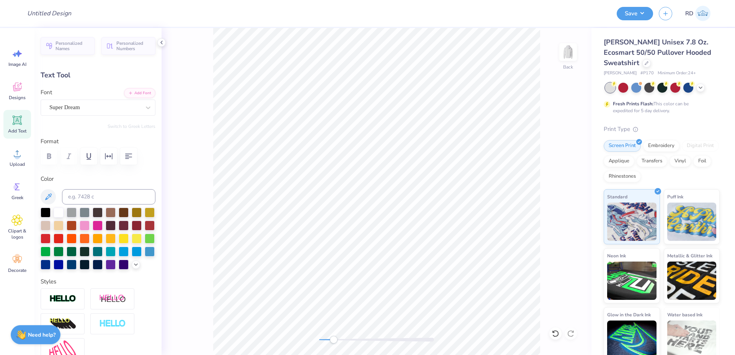
scroll to position [0, 2]
type textarea "MEN'S"
type input "9.02"
type input "2.44"
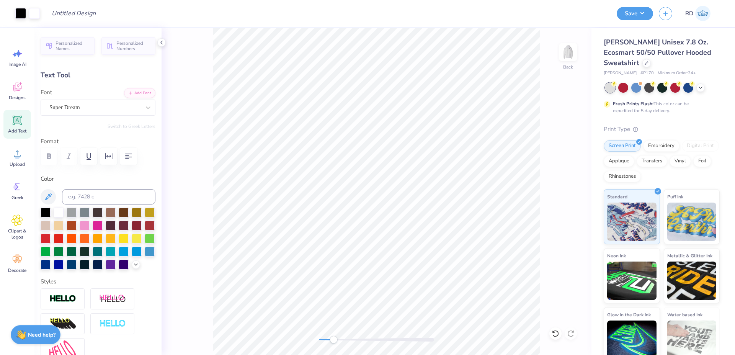
type input "6.16"
click at [134, 98] on div "Font Super Dream" at bounding box center [98, 102] width 115 height 28
click at [136, 92] on button "Add Font" at bounding box center [139, 92] width 31 height 10
type input "9.24"
type input "2.34"
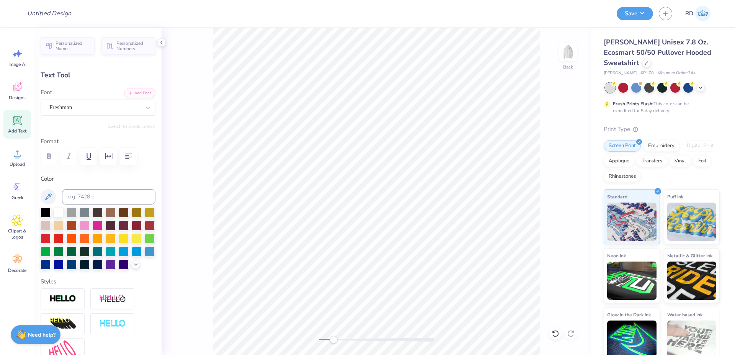
type input "5.49"
click at [90, 196] on input at bounding box center [108, 196] width 93 height 15
type input "cool gray 11"
drag, startPoint x: 329, startPoint y: 339, endPoint x: 342, endPoint y: 339, distance: 13.4
click at [342, 339] on div at bounding box center [376, 340] width 115 height 4
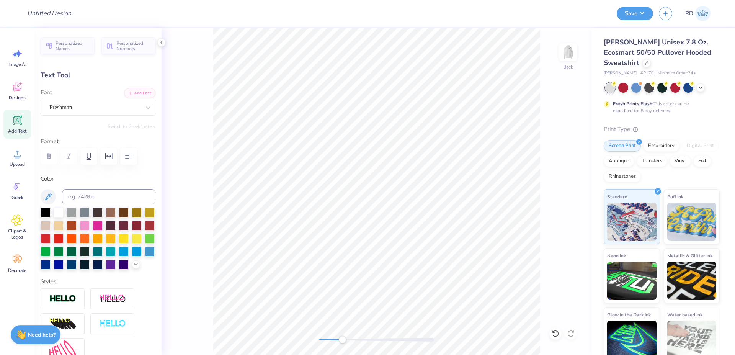
type input "9.87"
type input "2.50"
type input "5.48"
type textarea "MEN‘S"
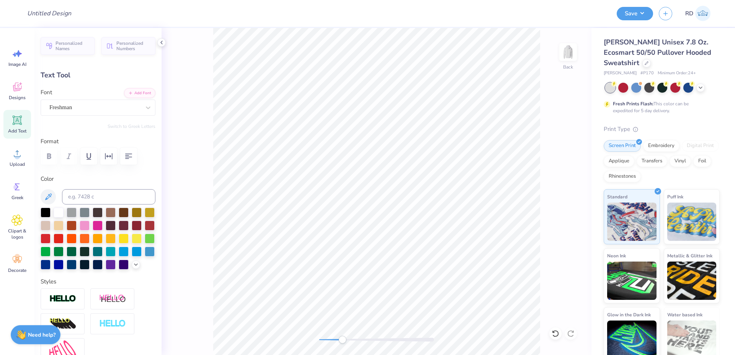
scroll to position [0, 2]
type input "9.95"
type input "2.44"
type input "5.44"
type input "9.91"
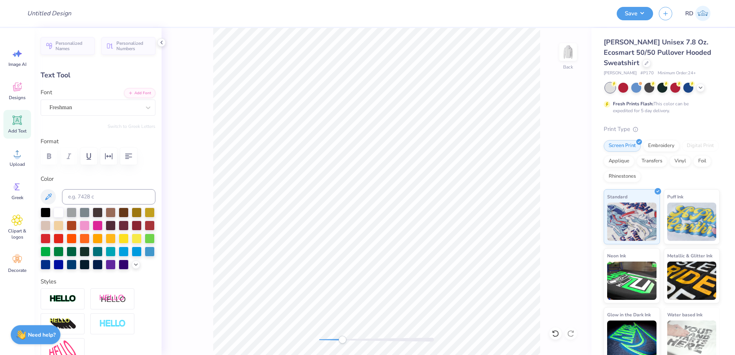
type input "2.43"
click at [476, 211] on li "Duplicate" at bounding box center [483, 211] width 60 height 15
type input "6.44"
type textarea "SOCCER"
type input "12.06"
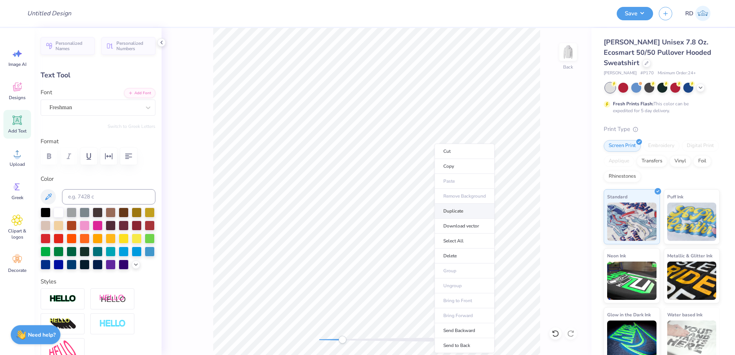
click at [449, 209] on li "Duplicate" at bounding box center [464, 211] width 60 height 15
type input "9.20"
type textarea "2025"
click at [137, 90] on button "Add Font" at bounding box center [139, 92] width 31 height 10
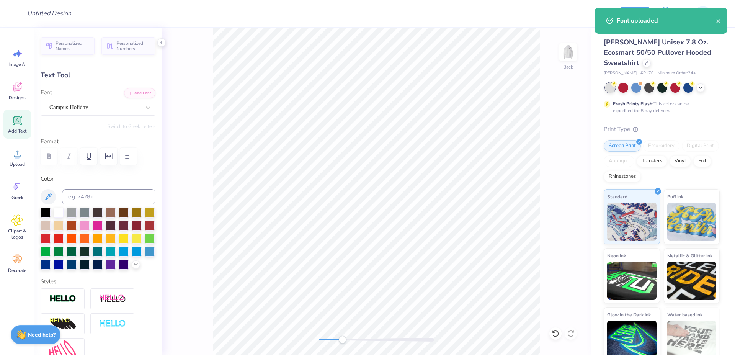
type input "2.40"
type input "0.93"
type input "10.52"
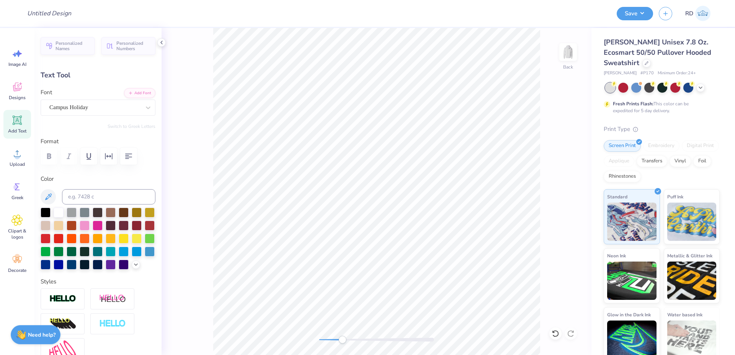
type input "2.63"
type input "1.02"
type input "11.02"
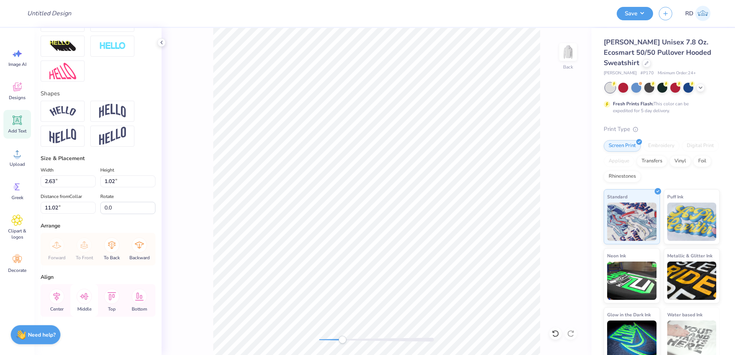
scroll to position [292, 0]
click at [56, 295] on icon at bounding box center [56, 296] width 7 height 9
type input "12.06"
type input "2.43"
type input "8.20"
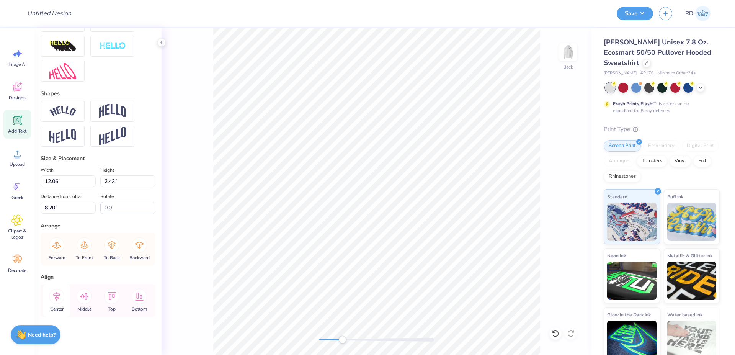
click at [55, 299] on icon at bounding box center [56, 296] width 7 height 9
type input "9.91"
type input "5.44"
click at [55, 299] on icon at bounding box center [56, 296] width 7 height 9
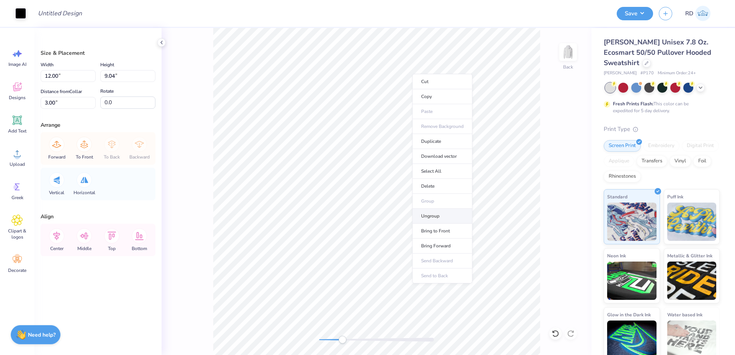
click at [435, 213] on li "Ungroup" at bounding box center [442, 216] width 60 height 15
click at [24, 11] on div at bounding box center [20, 12] width 11 height 11
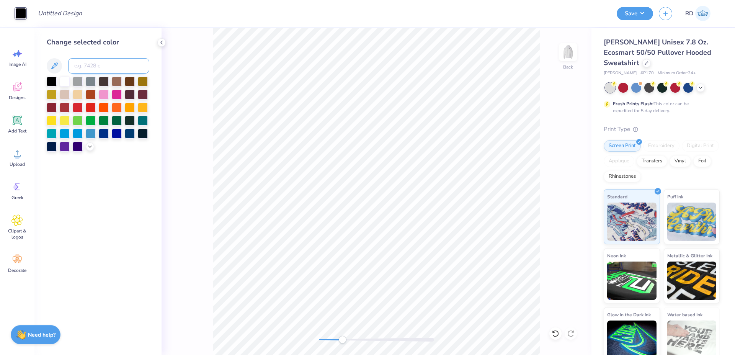
click at [97, 61] on input at bounding box center [108, 65] width 81 height 15
type input "cool gray 11"
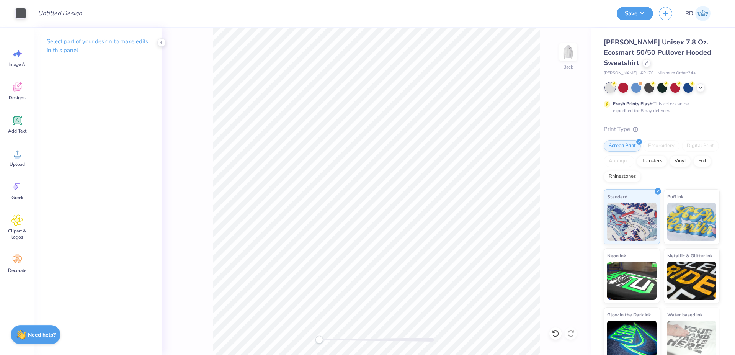
click at [315, 336] on div "Back" at bounding box center [377, 191] width 430 height 327
click at [20, 165] on span "Upload" at bounding box center [17, 164] width 15 height 6
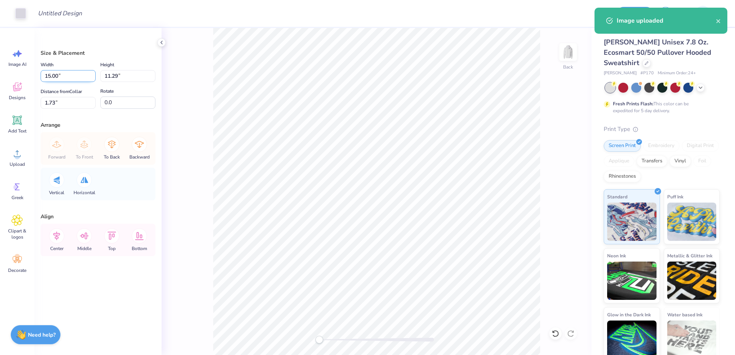
click at [62, 74] on input "15.00" at bounding box center [68, 76] width 55 height 12
type input "12.00"
type input "9.04"
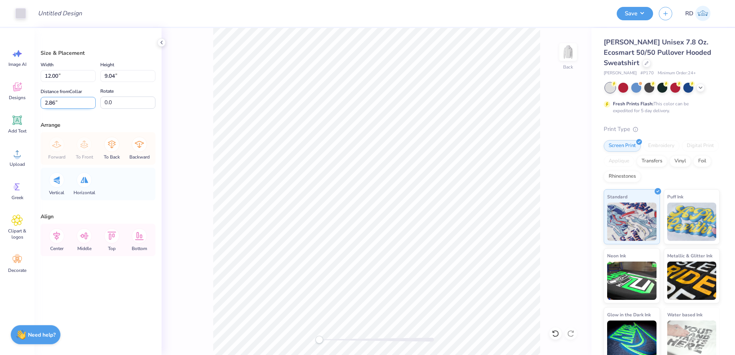
click at [71, 104] on input "2.86" at bounding box center [68, 103] width 55 height 12
type input "3"
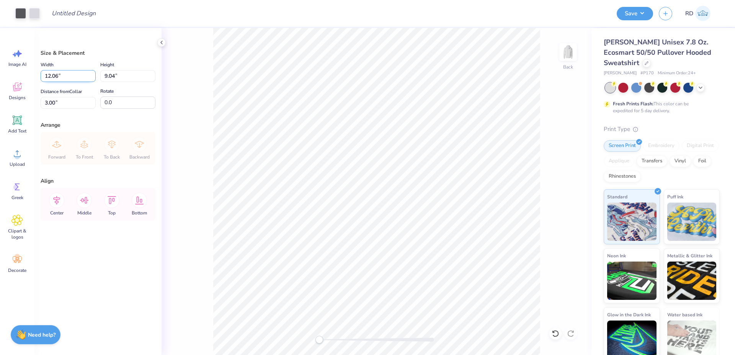
click at [64, 75] on input "12.06" at bounding box center [68, 76] width 55 height 12
type input "12.00"
type input "8.99"
click at [72, 102] on input "3.02" at bounding box center [68, 103] width 55 height 12
type input "3.00"
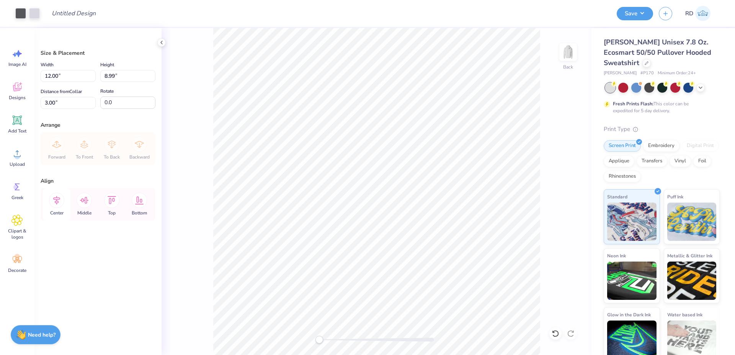
drag, startPoint x: 56, startPoint y: 199, endPoint x: 65, endPoint y: 207, distance: 11.9
click at [56, 200] on icon at bounding box center [56, 200] width 15 height 15
drag, startPoint x: 321, startPoint y: 342, endPoint x: 328, endPoint y: 336, distance: 8.7
click at [328, 339] on div "Accessibility label" at bounding box center [327, 340] width 8 height 8
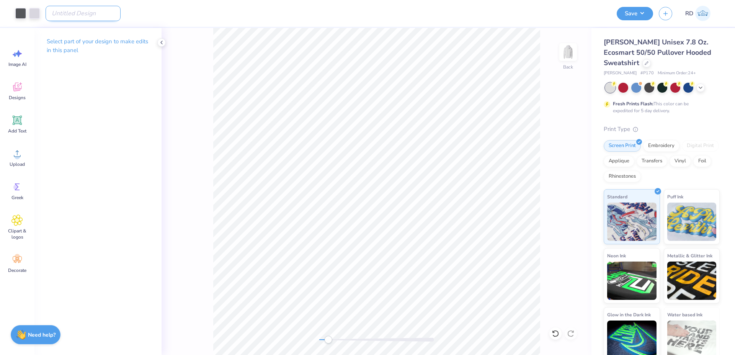
click at [83, 12] on input "Design Title" at bounding box center [83, 13] width 75 height 15
paste input "FPS240551"
type input "FPS240551"
click at [635, 14] on button "Save" at bounding box center [635, 12] width 36 height 13
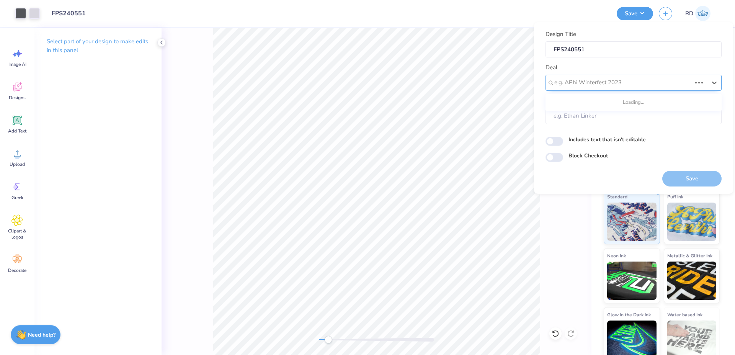
click at [587, 75] on div "e.g. APhi Winterfest 2023" at bounding box center [633, 83] width 176 height 16
click at [592, 105] on div "Design Tool Gallery" at bounding box center [633, 103] width 170 height 13
type input "gallery"
type input "Design Tool Gallery User"
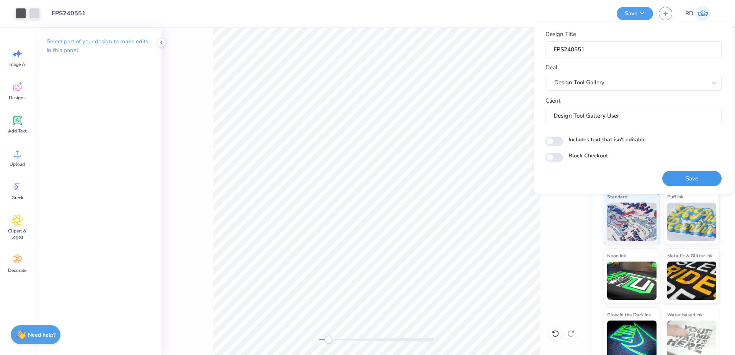
click at [690, 181] on button "Save" at bounding box center [691, 179] width 59 height 16
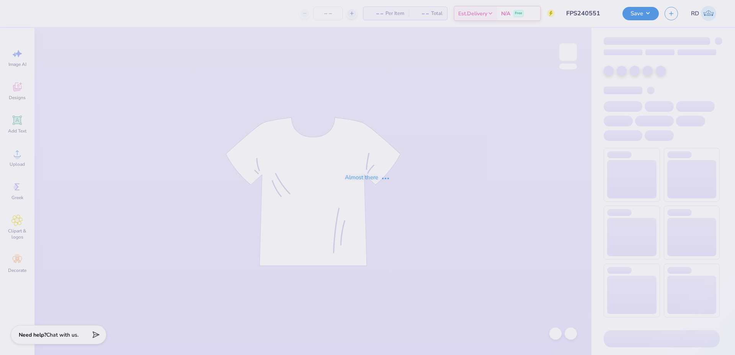
type input "FPS240551"
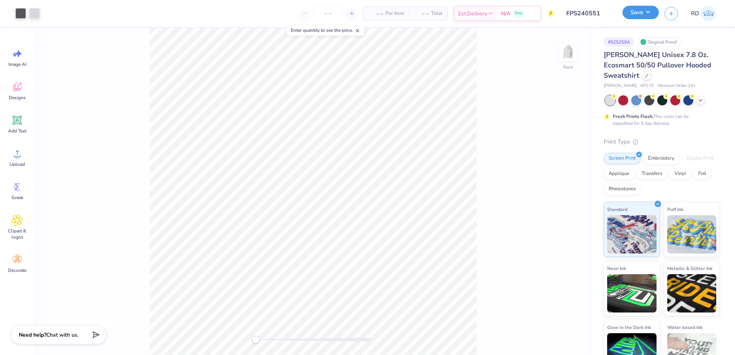
click at [647, 13] on button "Save" at bounding box center [640, 12] width 36 height 13
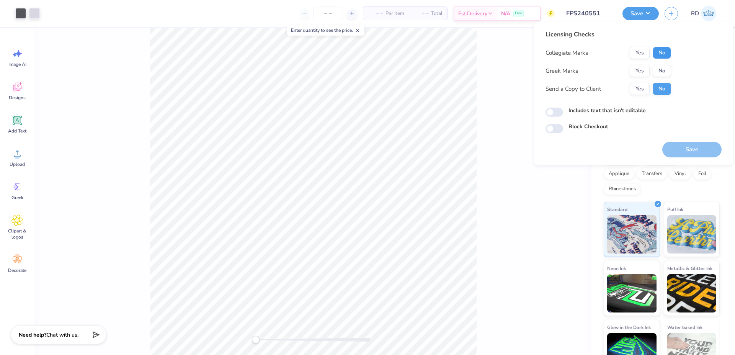
click at [663, 53] on button "No" at bounding box center [662, 53] width 18 height 12
click at [646, 67] on button "Yes" at bounding box center [640, 71] width 20 height 12
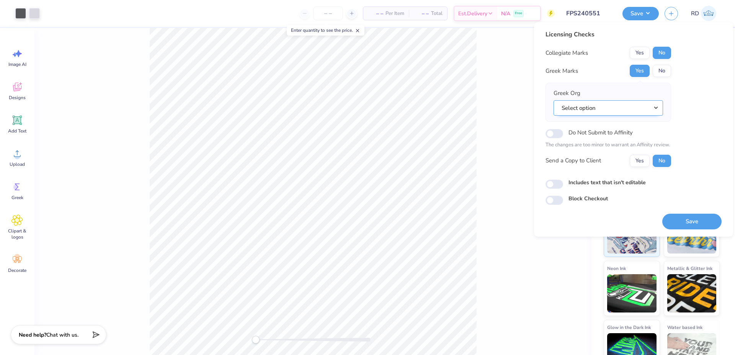
click at [607, 108] on button "Select option" at bounding box center [607, 108] width 109 height 16
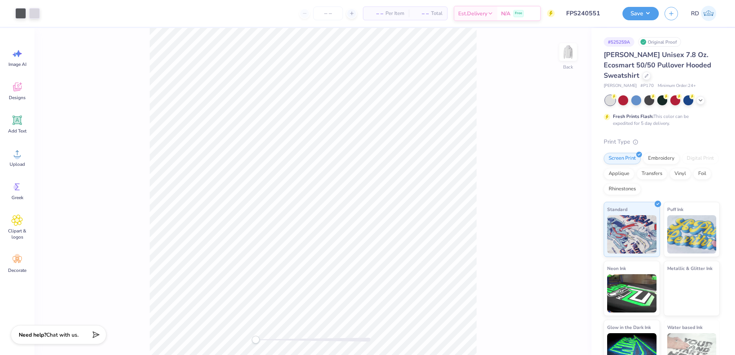
type input "FPS240551"
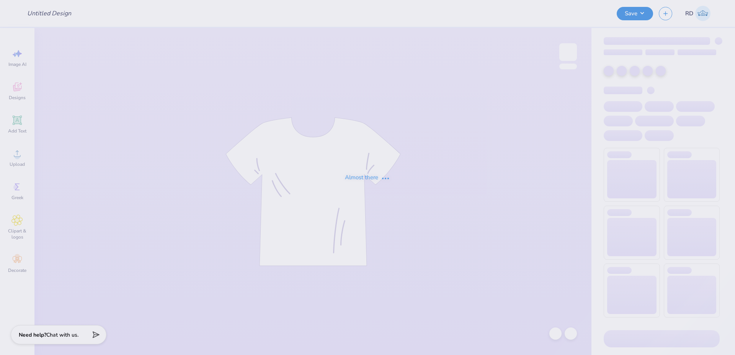
type input "FPS240551"
